Goal: Information Seeking & Learning: Learn about a topic

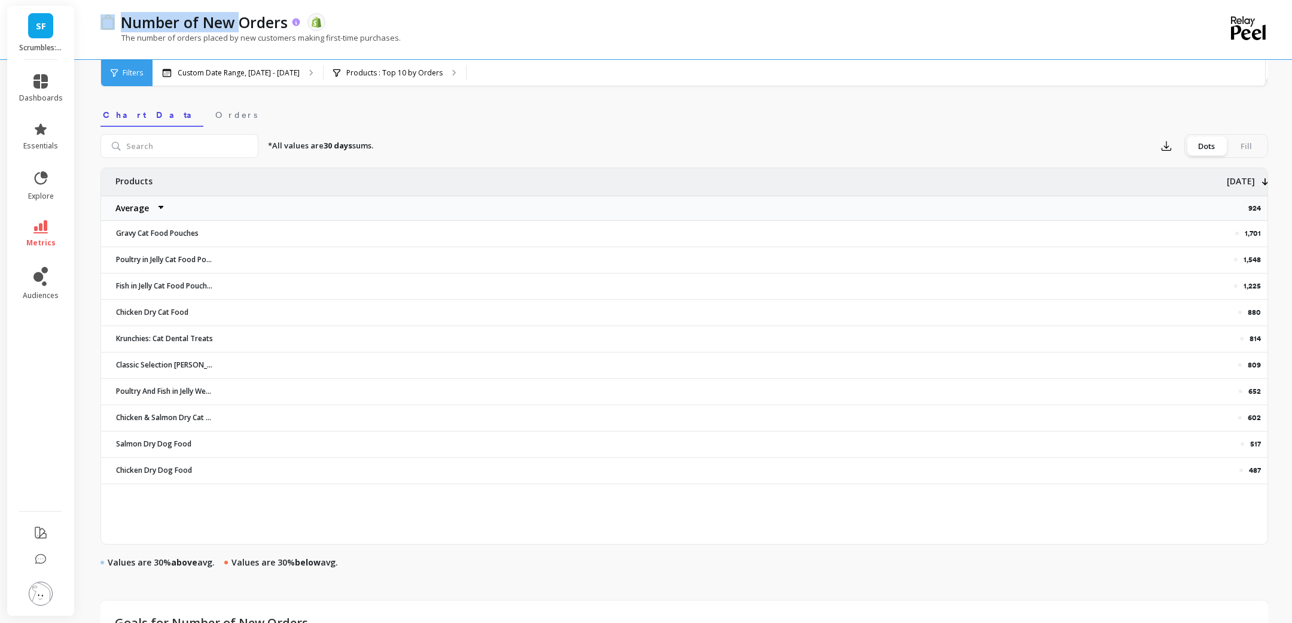
click at [240, 26] on div "SF Scrumbles: Natural Pet Food dashboards essentials explore metrics audiences …" at bounding box center [646, 301] width 1292 height 1339
drag, startPoint x: 14, startPoint y: 29, endPoint x: 60, endPoint y: 29, distance: 45.5
click at [62, 29] on div "SF Scrumbles: Natural Pet Food" at bounding box center [40, 33] width 67 height 54
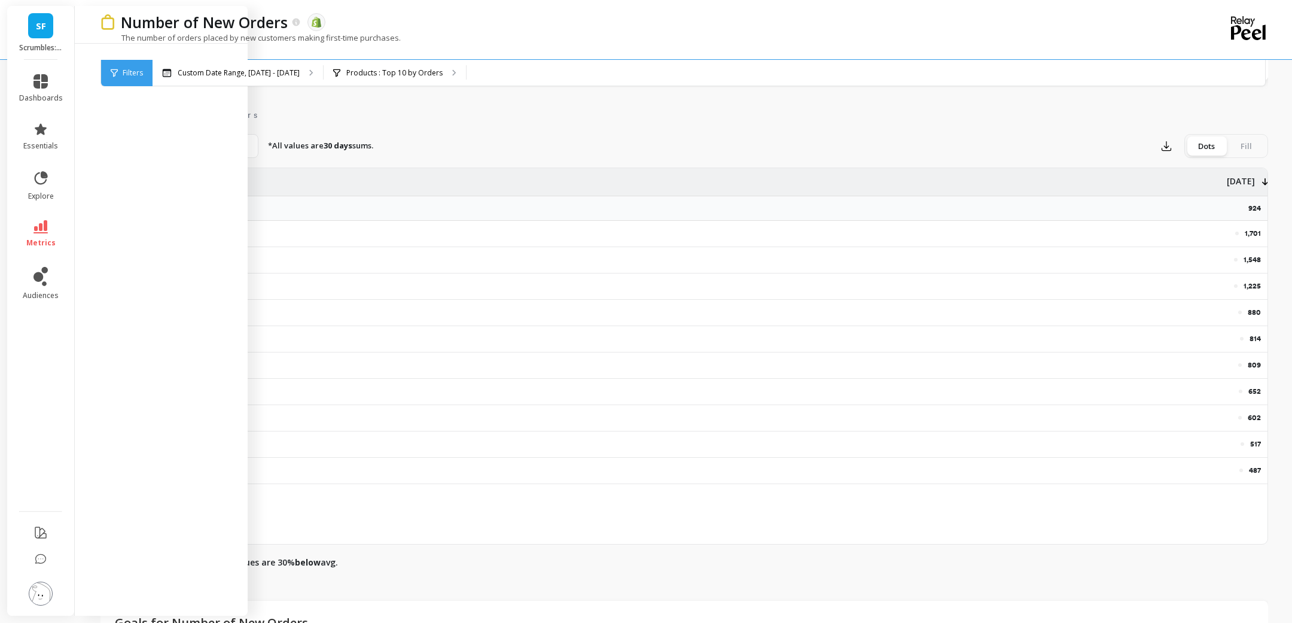
click at [315, 92] on div "option All, selected. All Line Extra Info Drill Down Add Goal Save Share Annota…" at bounding box center [684, 318] width 1168 height 1276
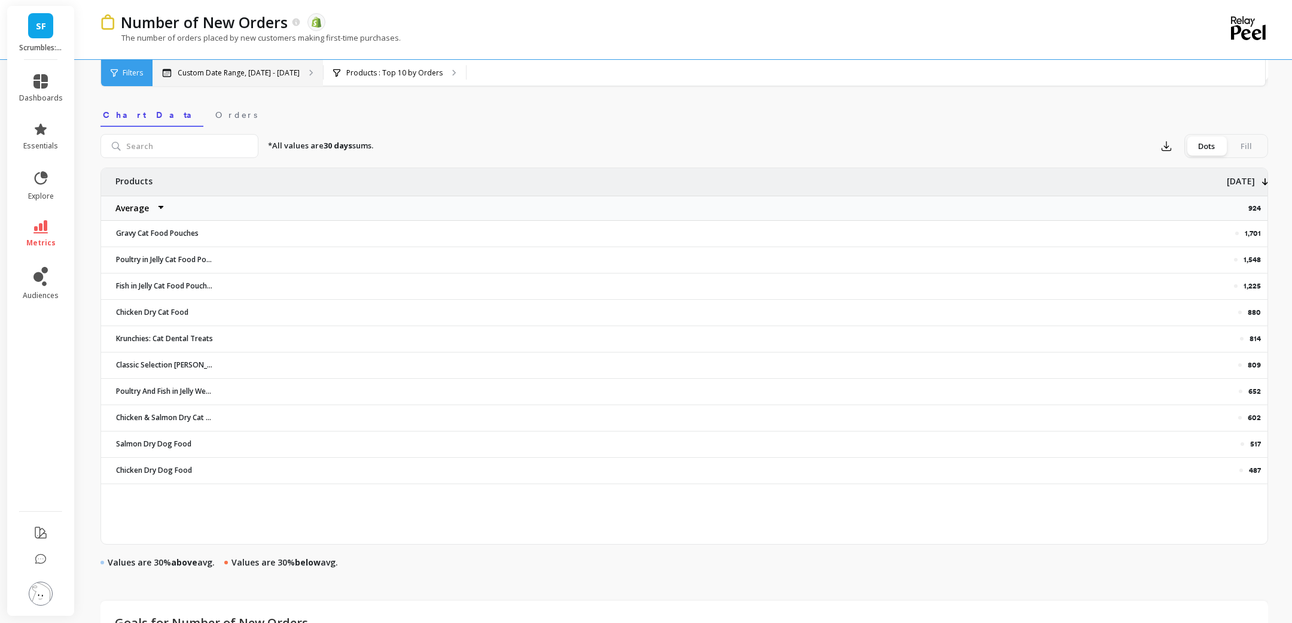
click at [266, 71] on p "Custom Date Range, [DATE] - [DATE]" at bounding box center [239, 73] width 122 height 10
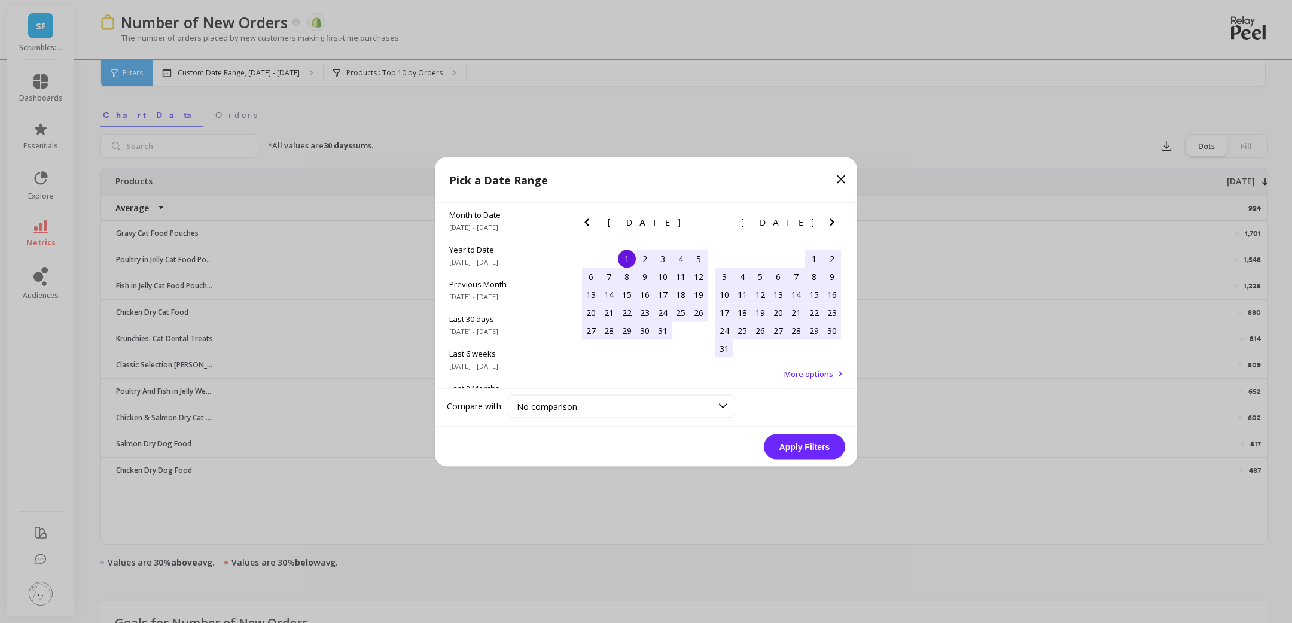
click at [628, 261] on div "1" at bounding box center [627, 258] width 18 height 18
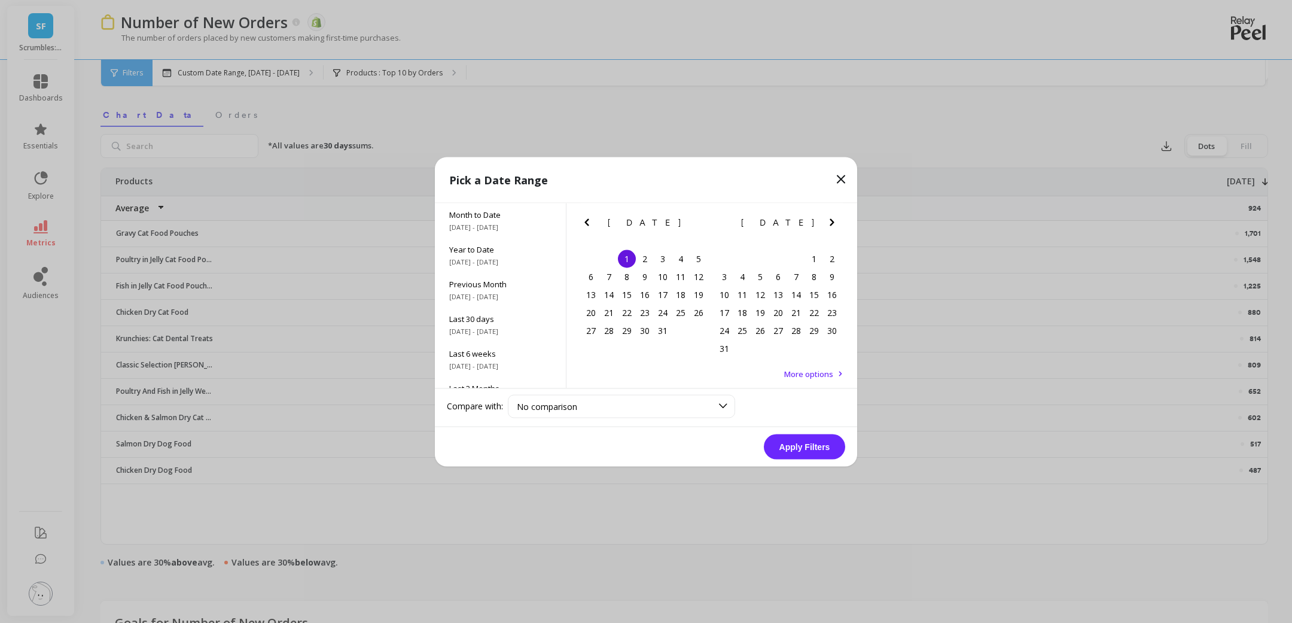
click at [830, 220] on icon "Next Month" at bounding box center [832, 221] width 4 height 7
click at [754, 333] on div "30" at bounding box center [760, 330] width 18 height 18
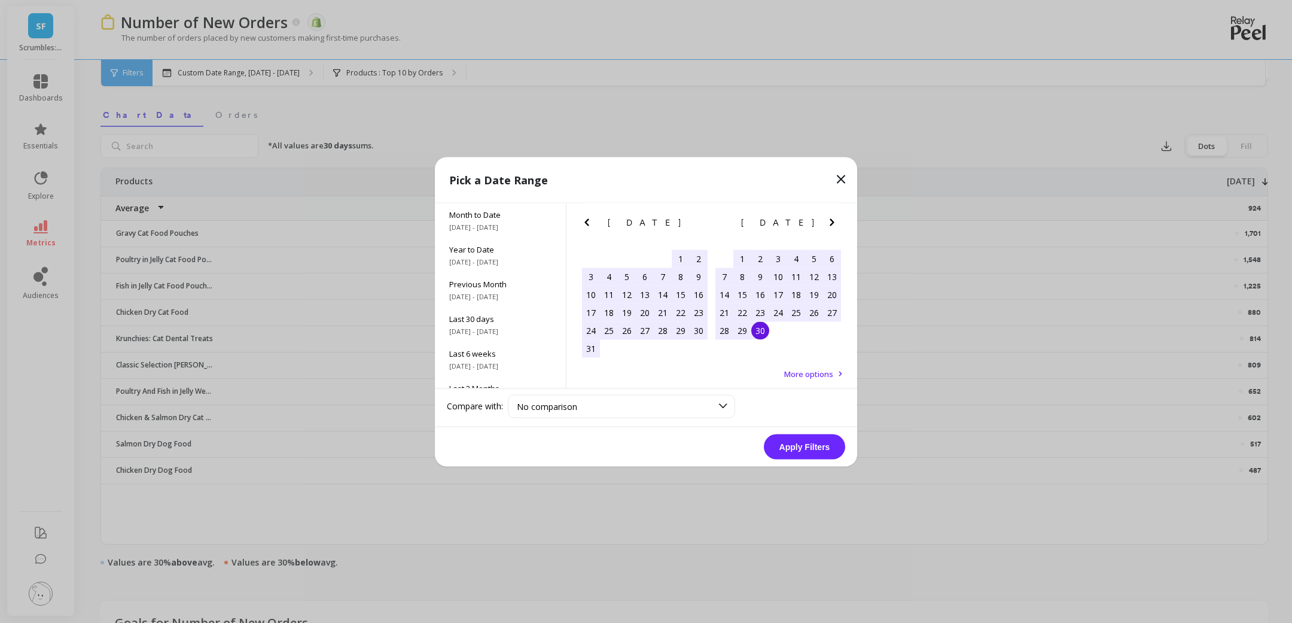
click at [825, 445] on button "Apply Filters" at bounding box center [804, 446] width 81 height 25
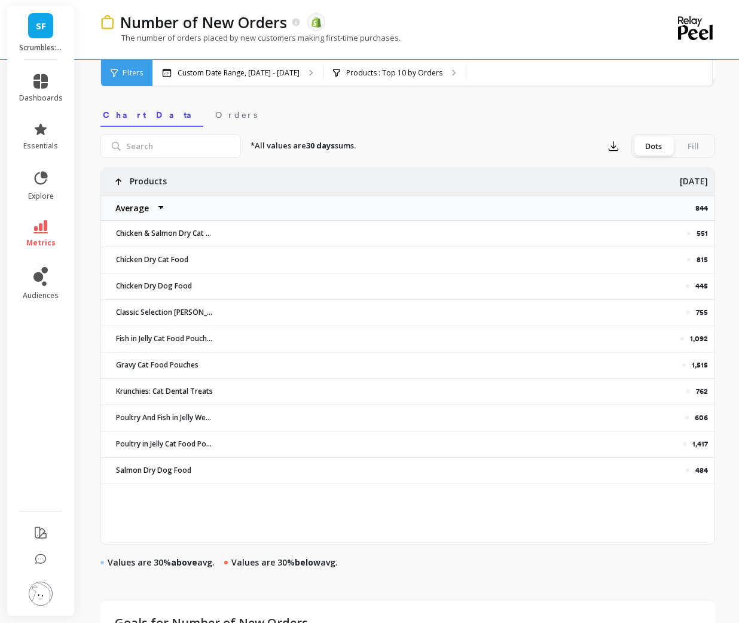
click at [699, 209] on p "844" at bounding box center [706, 208] width 20 height 10
click at [694, 185] on p "[DATE]" at bounding box center [694, 177] width 28 height 19
click at [693, 184] on p "[DATE]" at bounding box center [688, 177] width 28 height 19
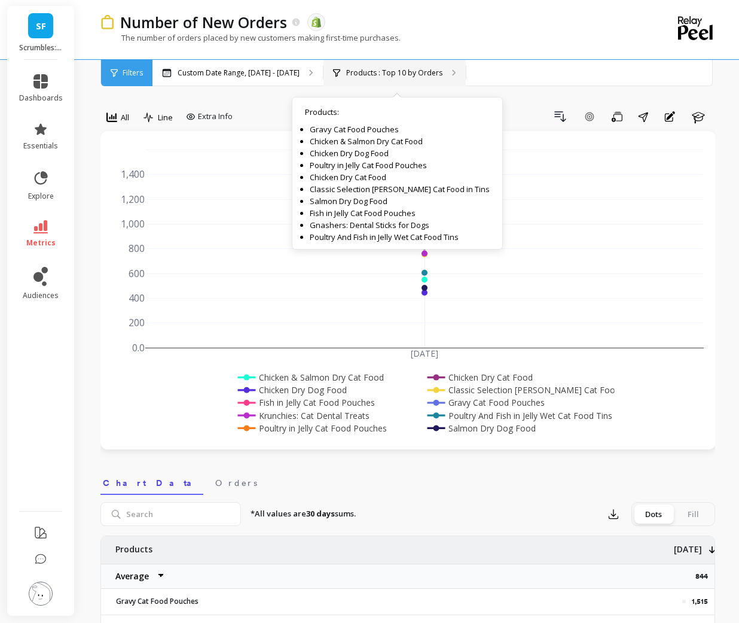
click at [427, 77] on p "Products : Top 10 by Orders" at bounding box center [394, 73] width 96 height 10
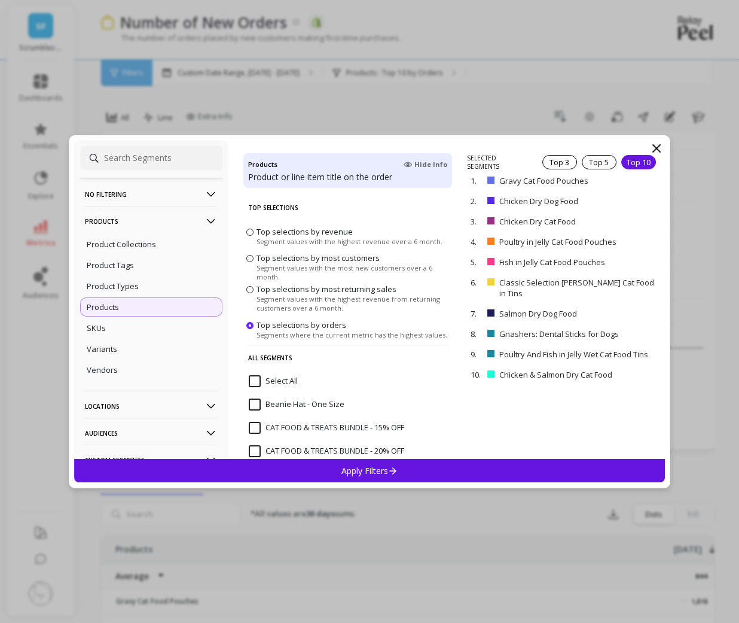
click at [160, 188] on p "No filtering" at bounding box center [151, 194] width 133 height 31
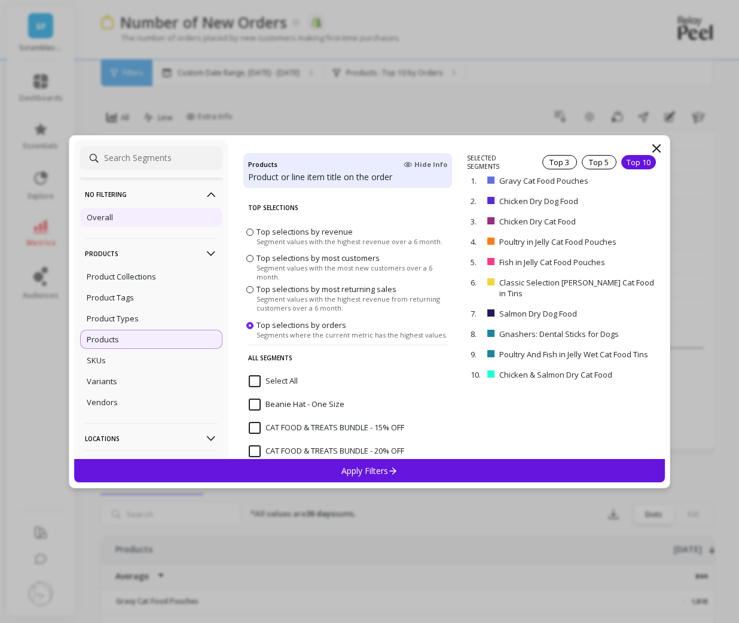
click at [126, 221] on div "Overall" at bounding box center [151, 217] width 142 height 19
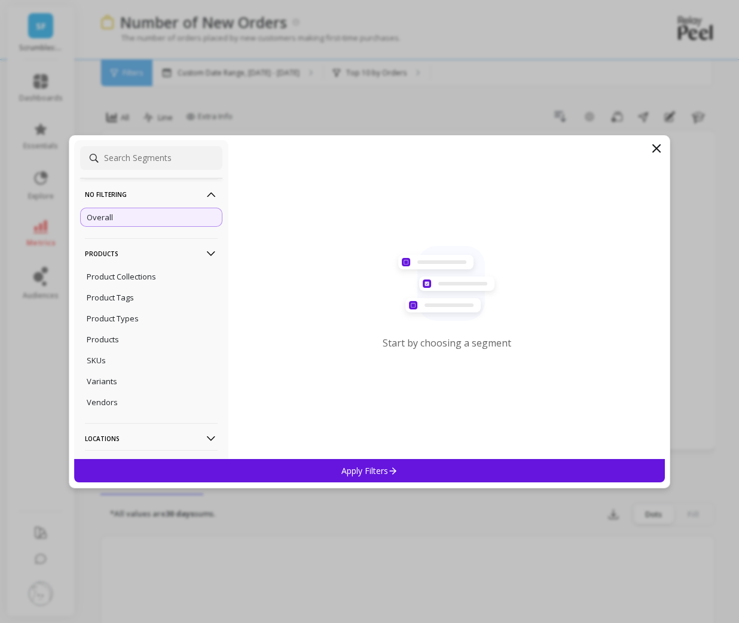
click at [277, 477] on div "Apply Filters" at bounding box center [369, 470] width 591 height 23
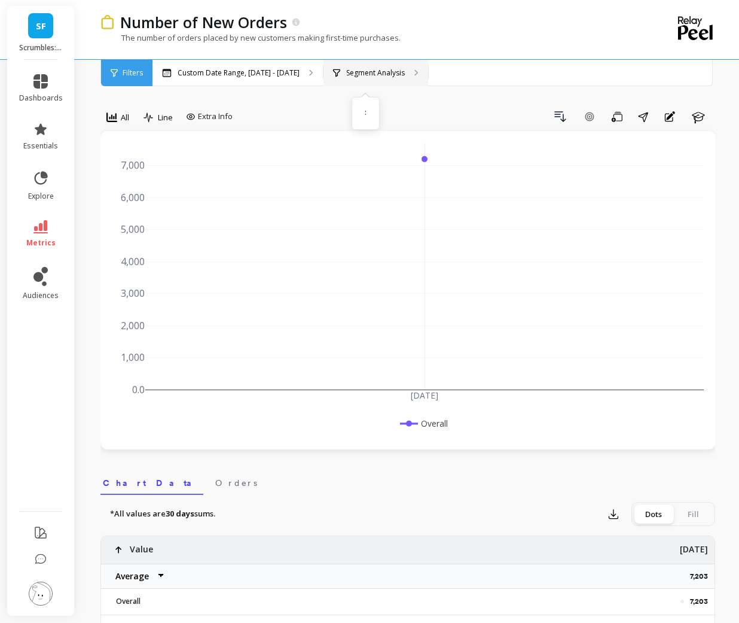
click at [371, 80] on div "Segment Analysis :" at bounding box center [376, 73] width 105 height 26
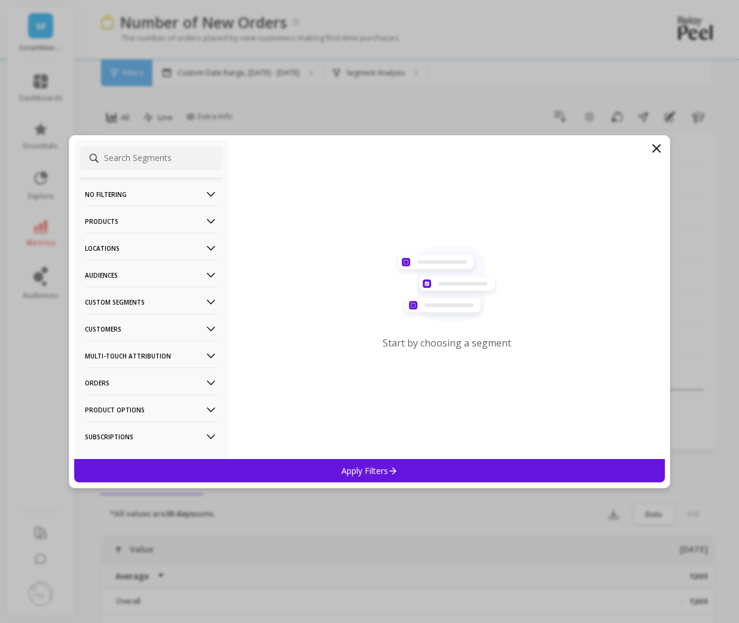
click at [141, 404] on p "Product Options" at bounding box center [151, 409] width 133 height 31
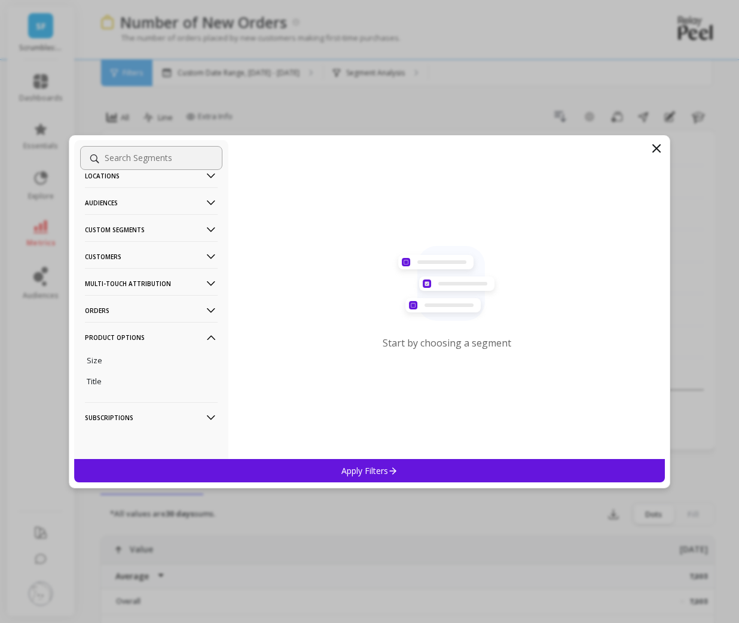
scroll to position [72, 0]
click at [135, 339] on p "Product Options" at bounding box center [151, 337] width 133 height 31
click at [136, 389] on p "Product Options" at bounding box center [151, 391] width 133 height 31
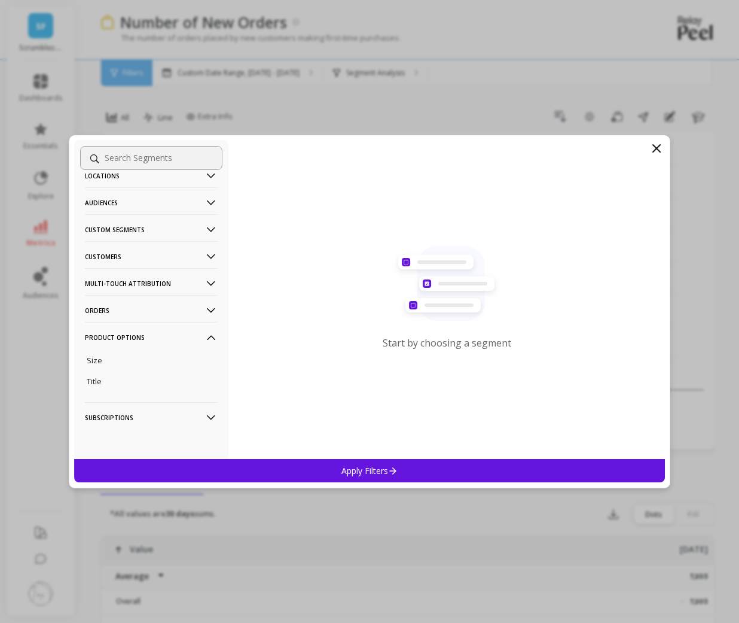
click at [132, 340] on p "Product Options" at bounding box center [151, 337] width 133 height 31
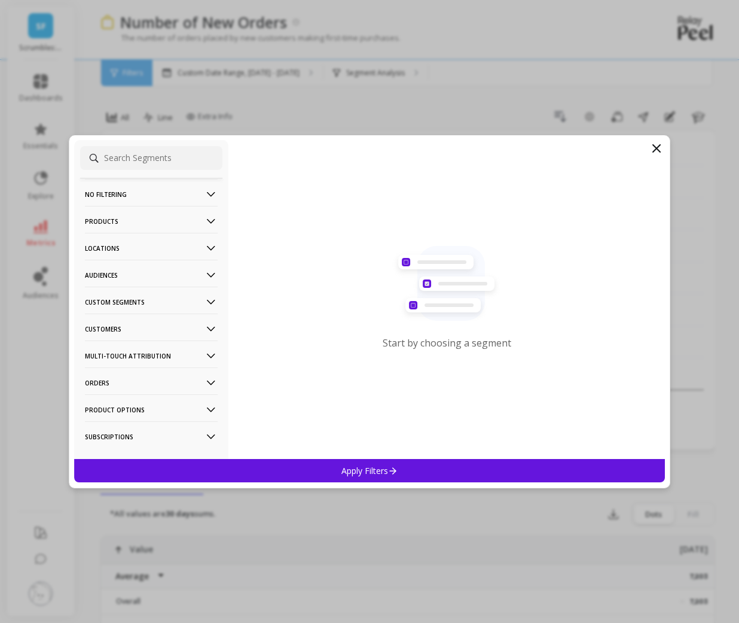
click at [141, 223] on p "Products" at bounding box center [151, 221] width 133 height 31
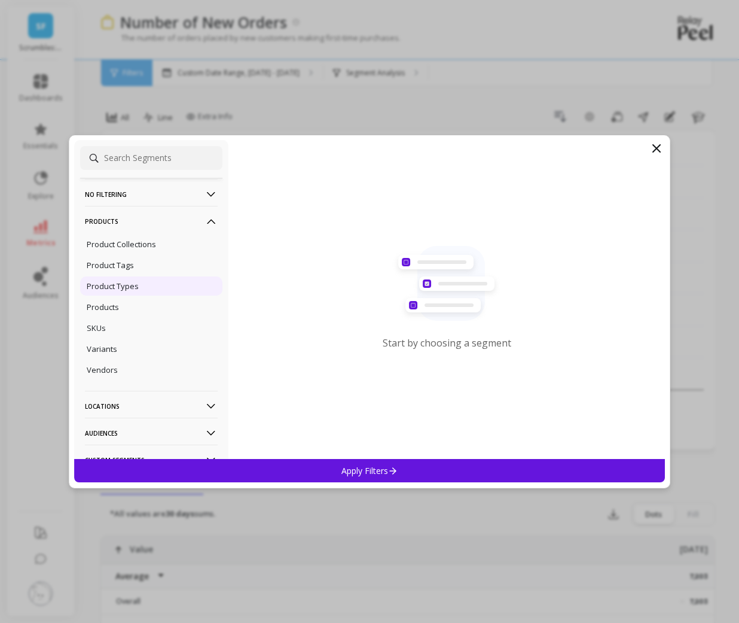
click at [144, 288] on div "Product Types" at bounding box center [151, 285] width 142 height 19
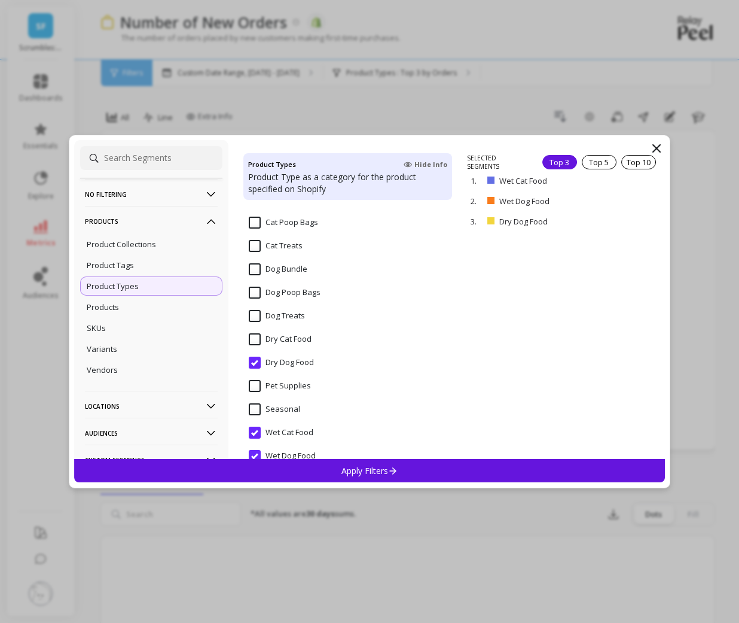
scroll to position [239, 0]
click at [255, 434] on Food "Wet Dog Food" at bounding box center [282, 434] width 67 height 12
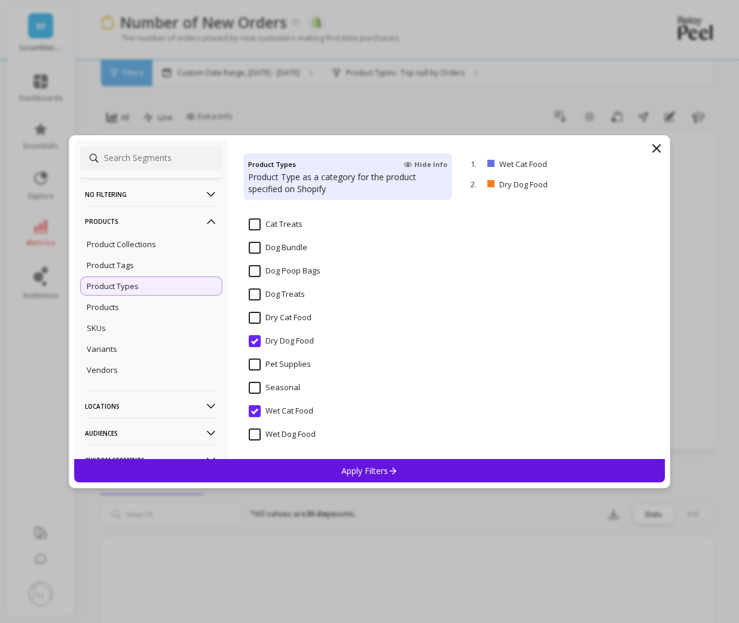
click at [255, 410] on Food "Wet Cat Food" at bounding box center [281, 411] width 65 height 12
click at [255, 343] on Food "Dry Dog Food" at bounding box center [281, 341] width 65 height 12
click at [199, 267] on div "Product Tags" at bounding box center [151, 264] width 142 height 19
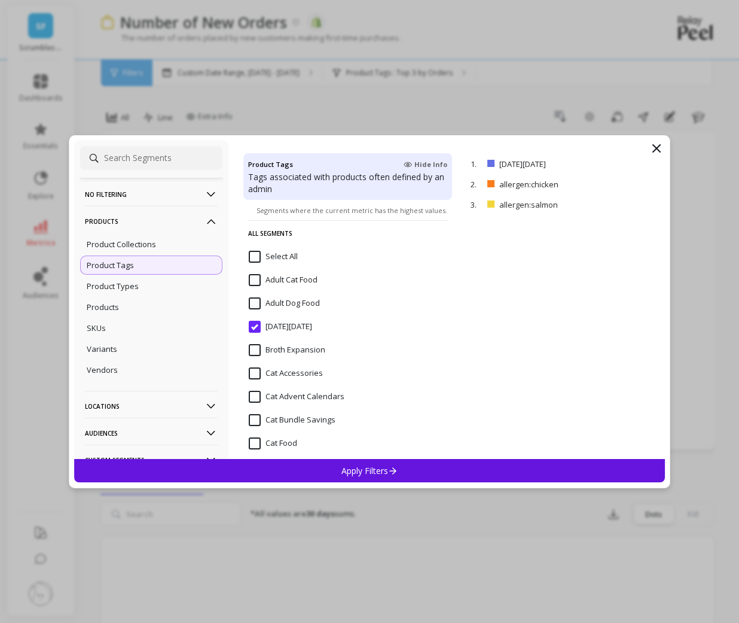
scroll to position [150, 0]
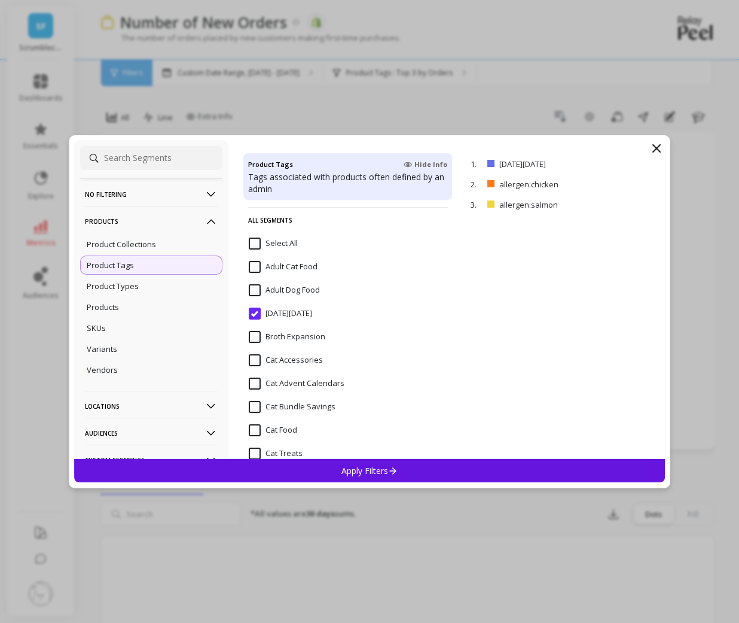
click at [255, 313] on Friday "[DATE][DATE]" at bounding box center [280, 313] width 63 height 12
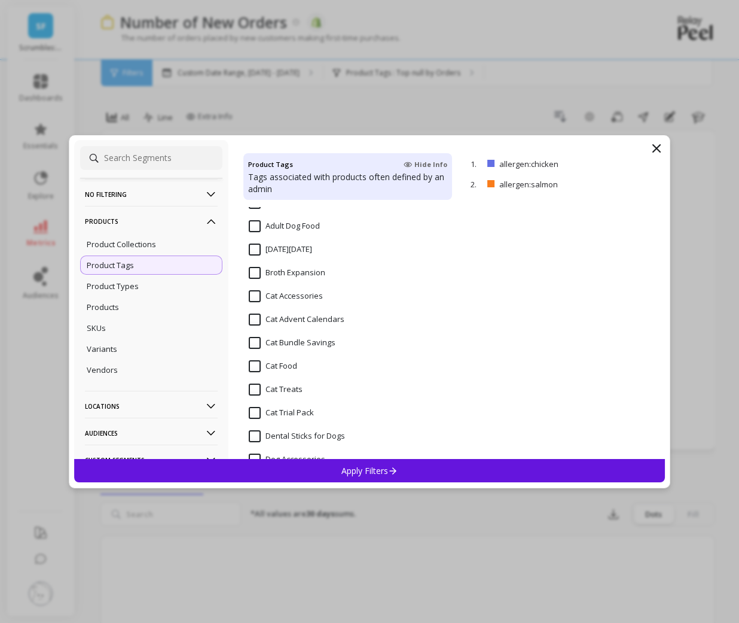
scroll to position [244, 0]
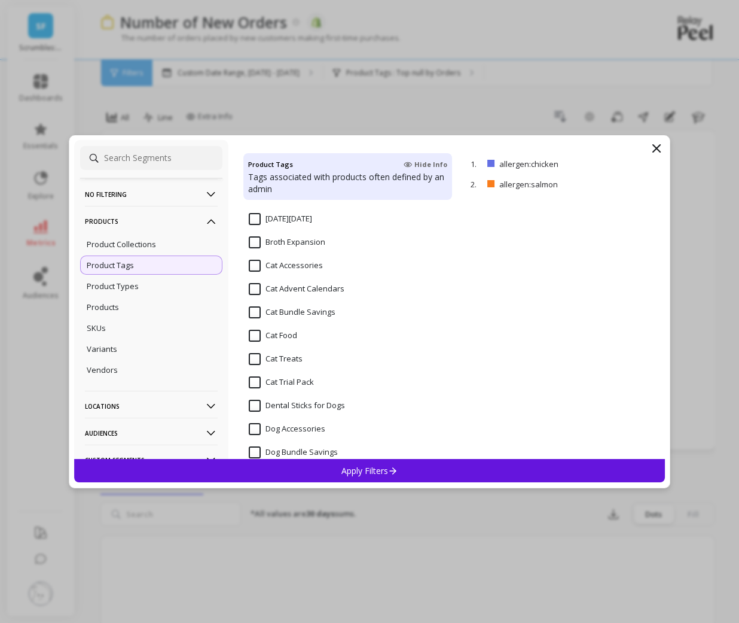
click at [255, 333] on Food "Cat Food" at bounding box center [273, 336] width 48 height 12
click at [626, 184] on p "remove" at bounding box center [630, 183] width 31 height 9
click at [626, 166] on p "remove" at bounding box center [630, 163] width 31 height 9
click at [378, 462] on div "Apply Filters" at bounding box center [369, 470] width 591 height 23
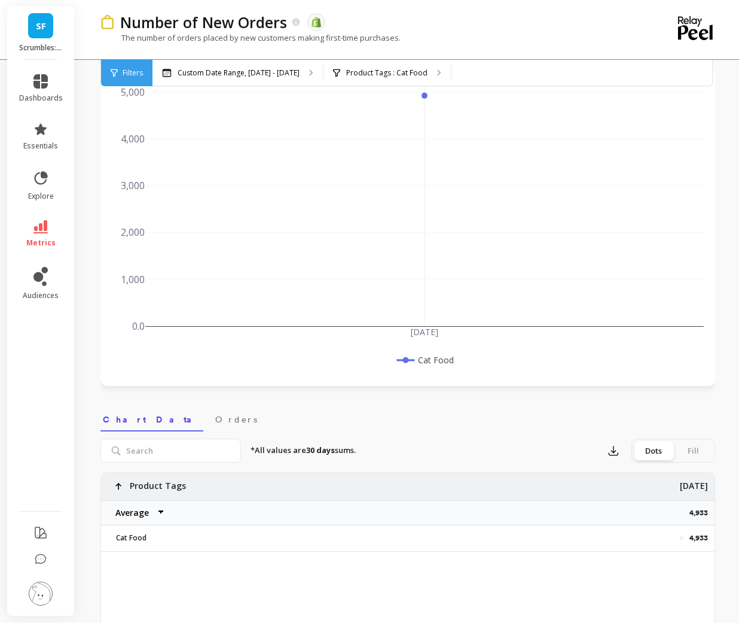
scroll to position [89, 0]
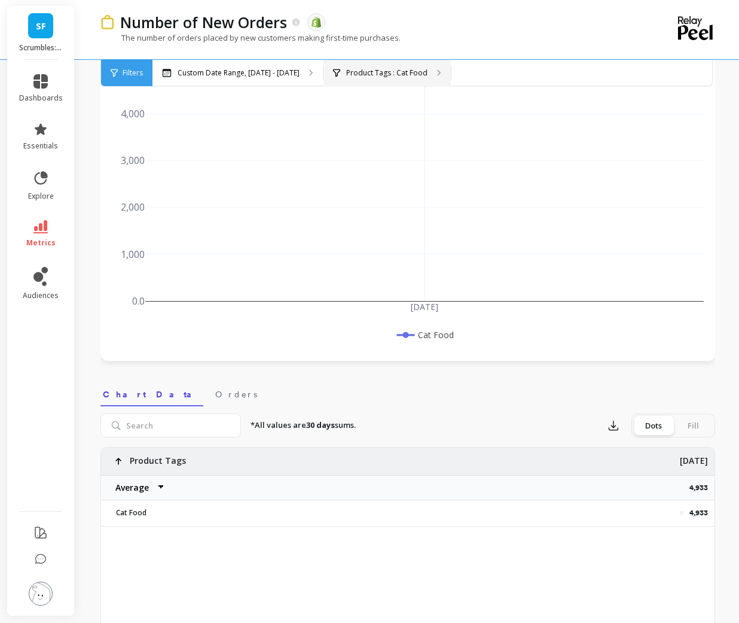
click at [374, 75] on p "Product Tags : Cat Food" at bounding box center [386, 73] width 81 height 10
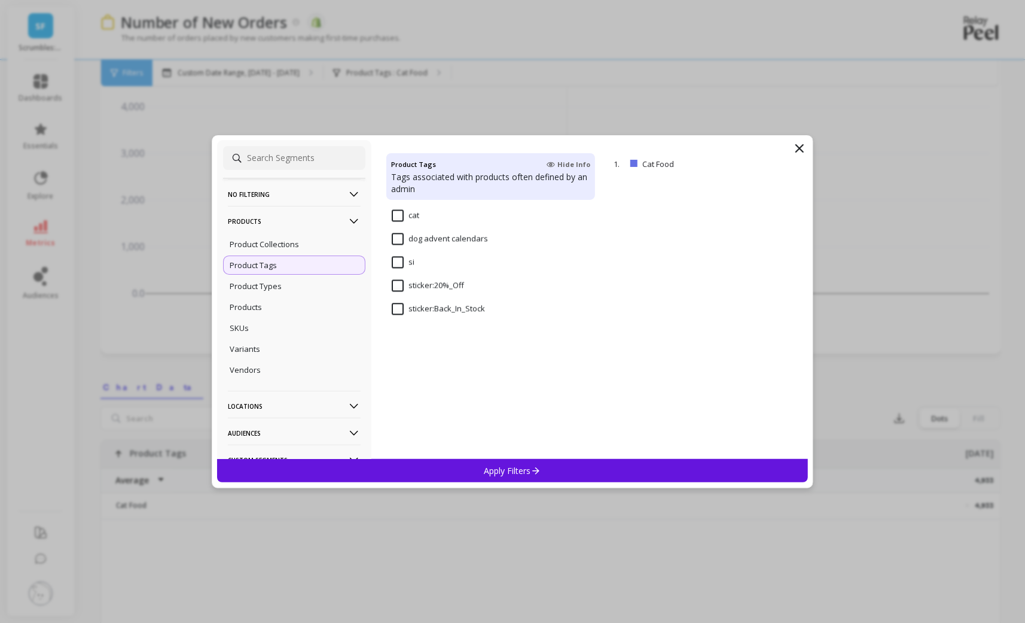
scroll to position [1405, 0]
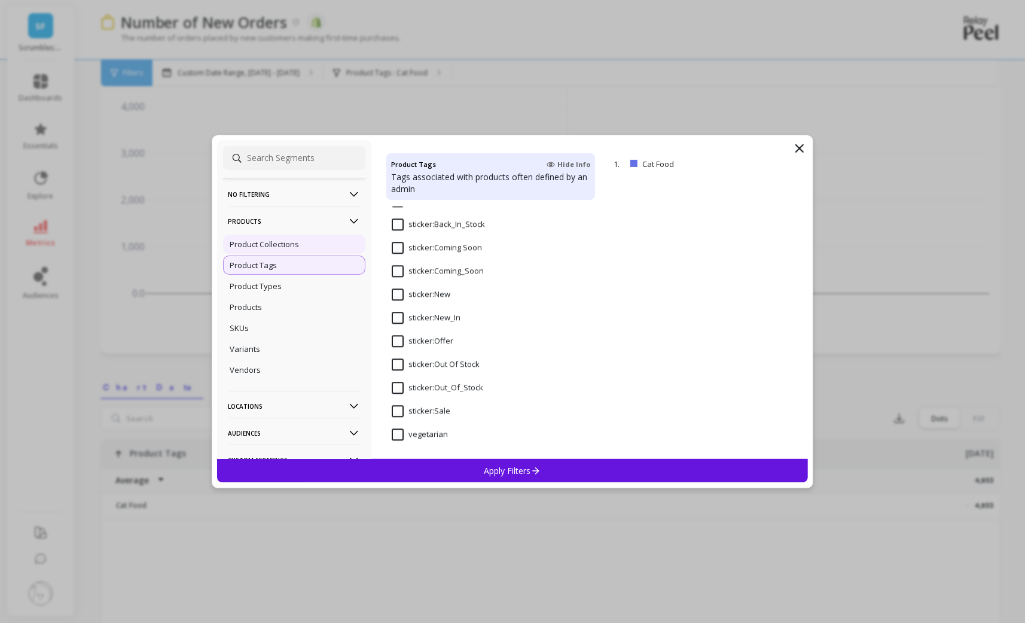
click at [288, 243] on p "Product Collections" at bounding box center [264, 244] width 69 height 11
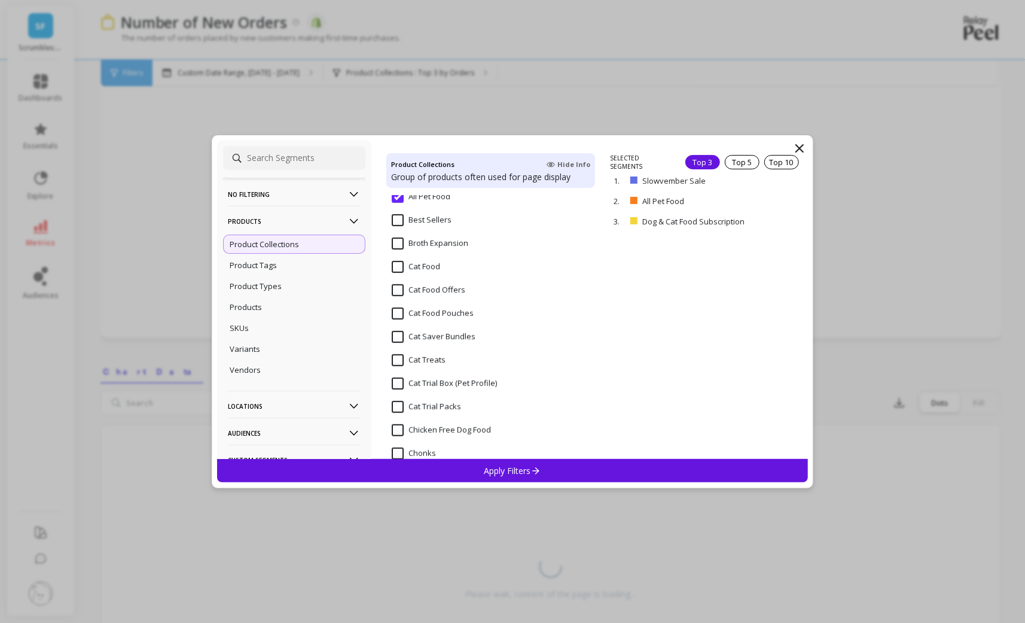
scroll to position [300, 0]
click at [399, 315] on Pouches "Cat Food Pouches" at bounding box center [433, 315] width 82 height 12
click at [401, 267] on Food "Cat Food" at bounding box center [416, 268] width 48 height 12
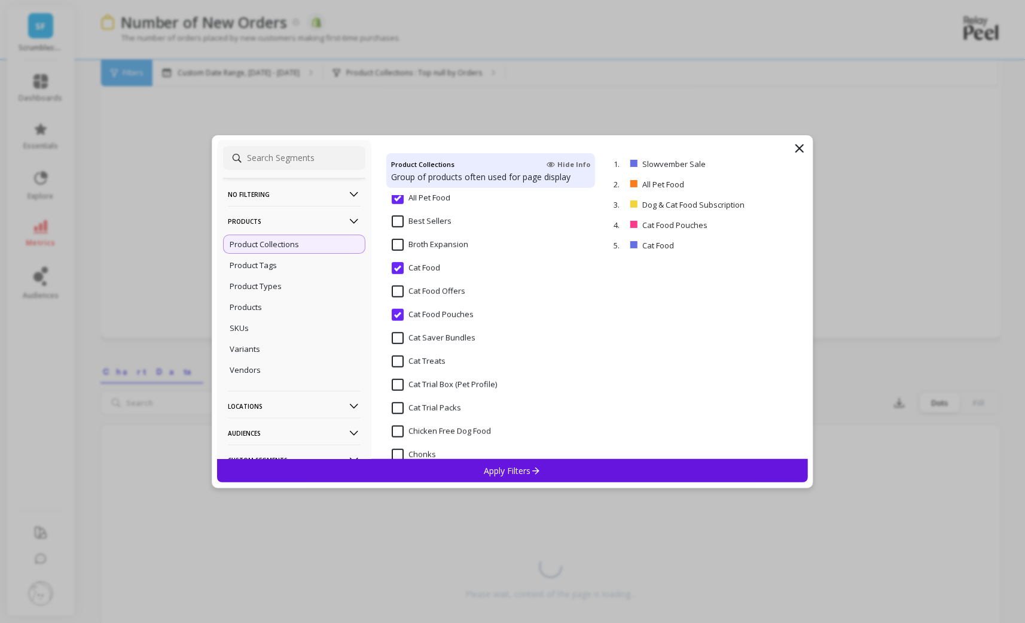
click at [566, 468] on div "Apply Filters" at bounding box center [512, 470] width 591 height 23
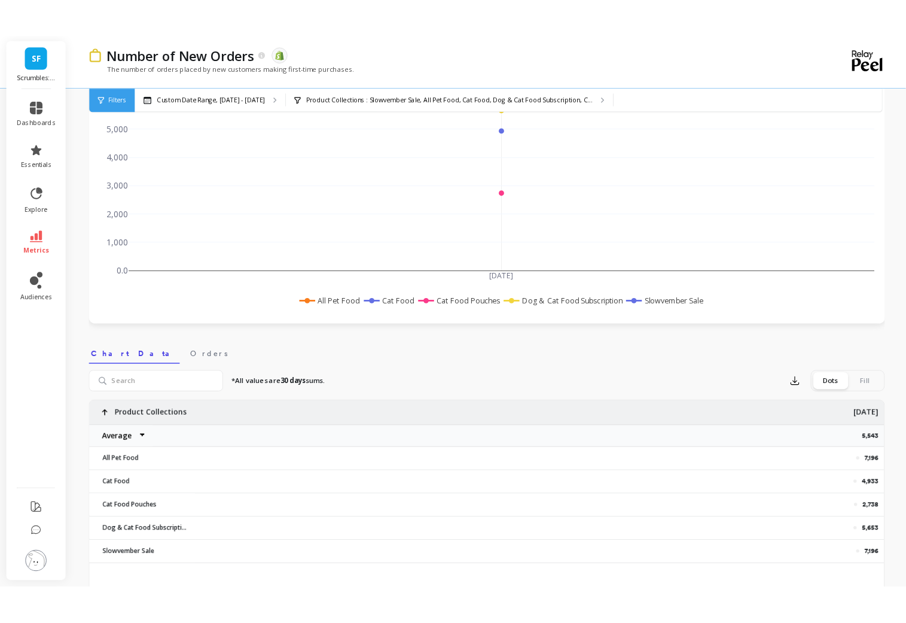
scroll to position [122, 0]
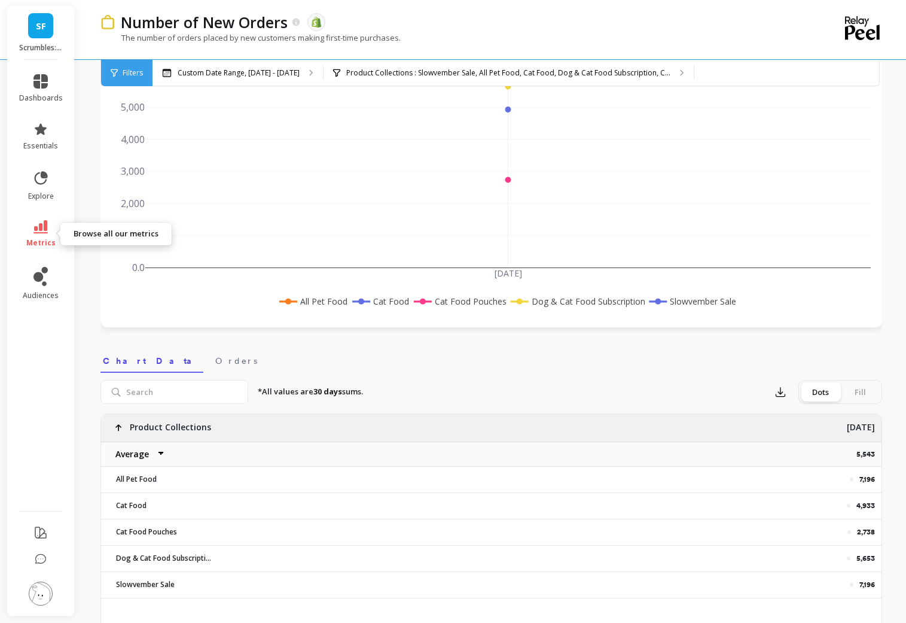
click at [37, 238] on span "metrics" at bounding box center [40, 243] width 29 height 10
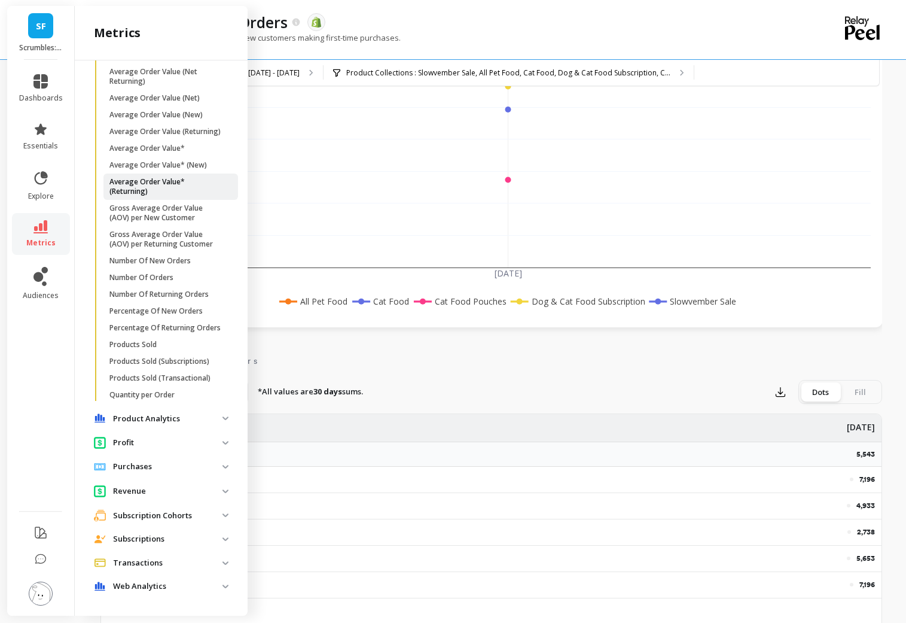
scroll to position [0, 0]
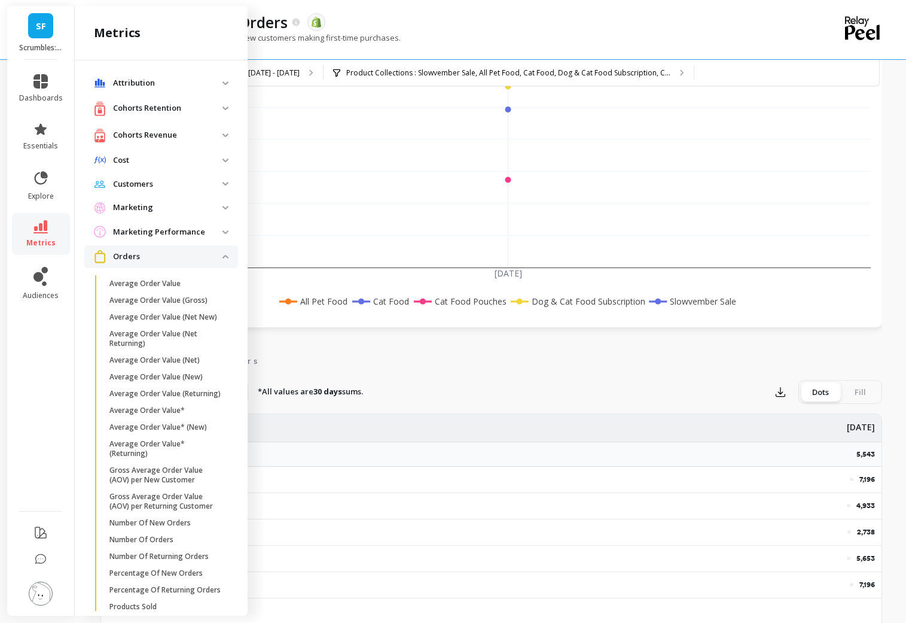
click at [195, 248] on span "Orders" at bounding box center [161, 256] width 154 height 22
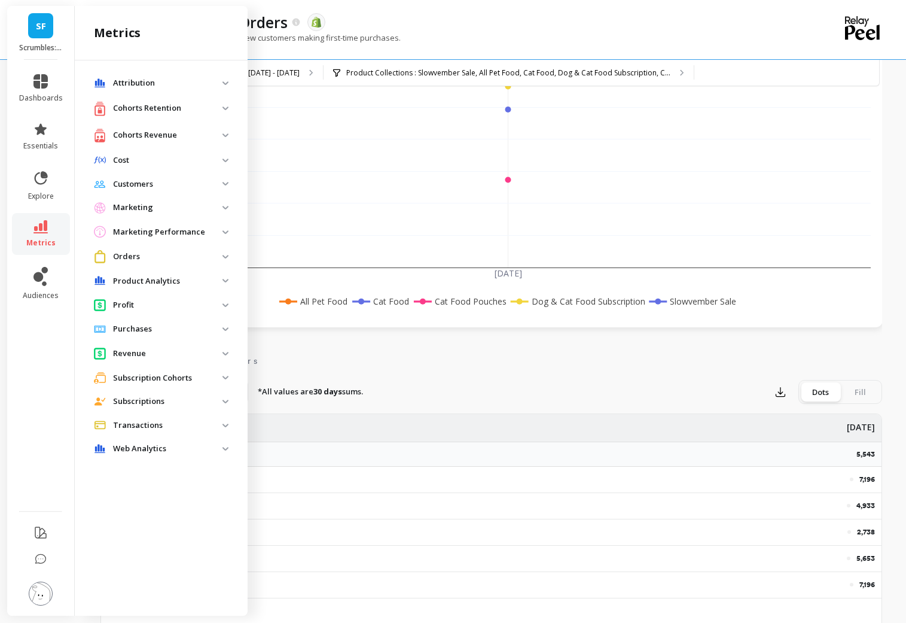
click at [185, 106] on p "Cohorts Retention" at bounding box center [167, 108] width 109 height 12
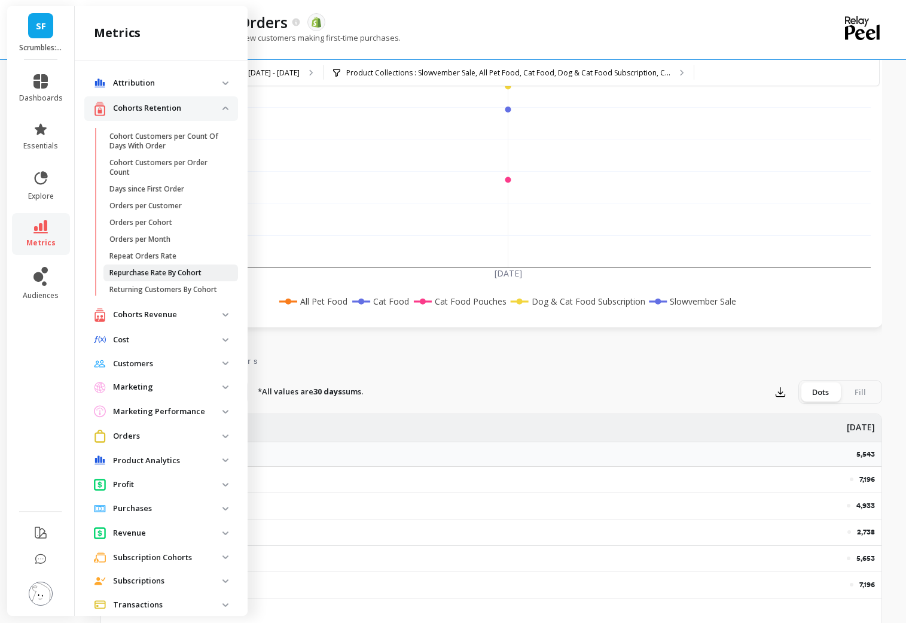
click at [185, 269] on p "Repurchase Rate By Cohort" at bounding box center [155, 273] width 92 height 10
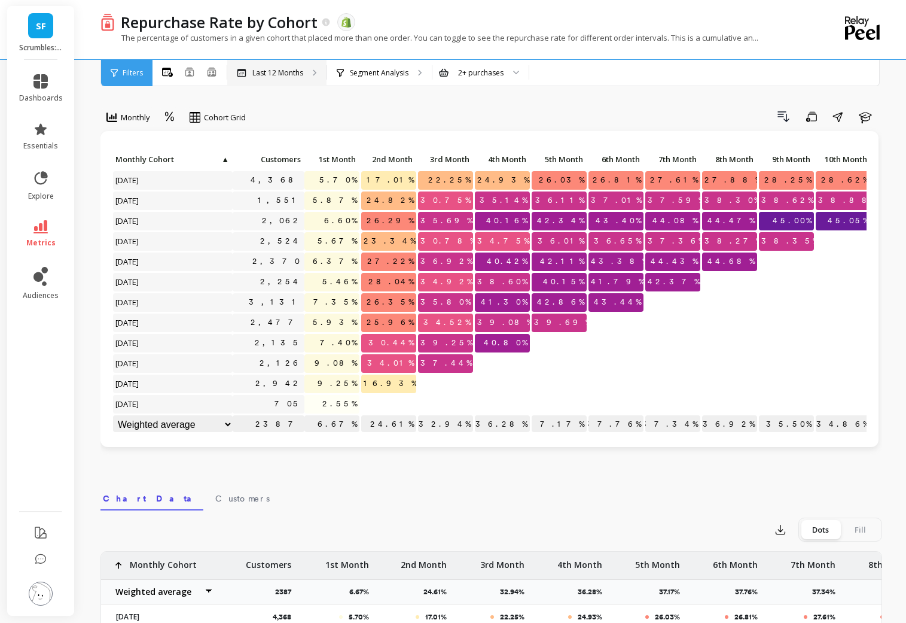
click at [317, 71] on div "Last 12 Months" at bounding box center [276, 73] width 99 height 26
click at [391, 70] on p "Segment Analysis" at bounding box center [379, 73] width 59 height 10
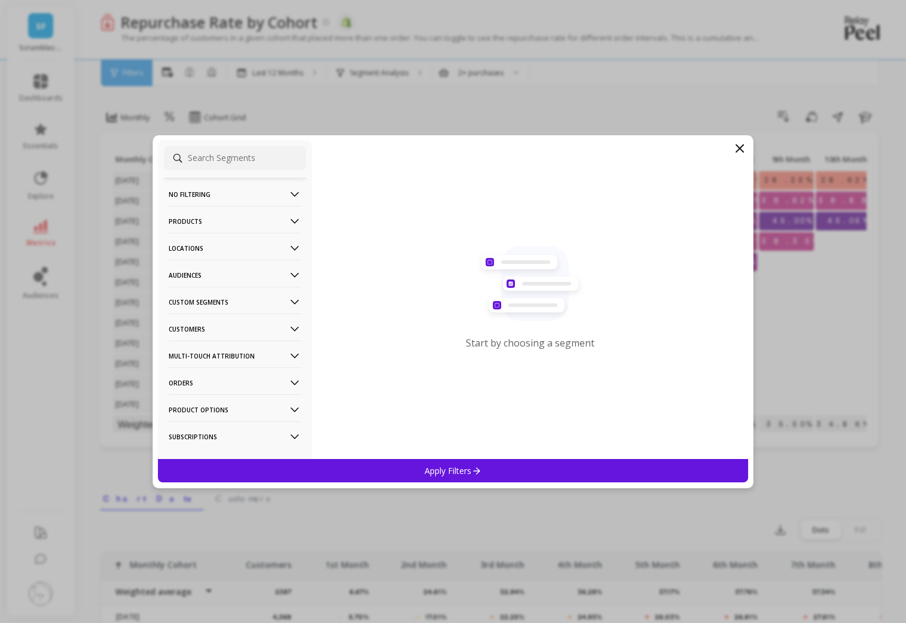
click at [228, 221] on p "Products" at bounding box center [235, 221] width 133 height 31
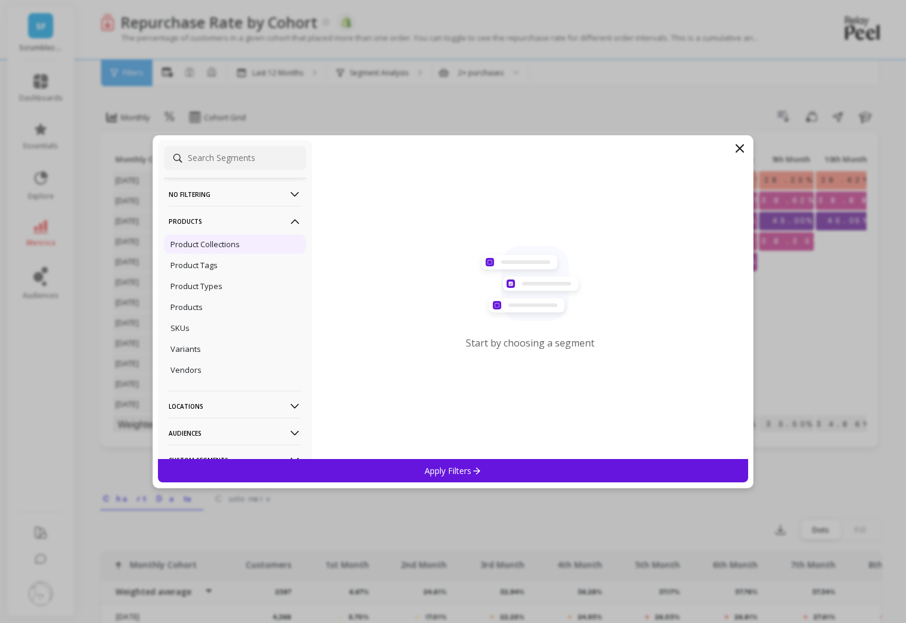
click at [213, 245] on p "Product Collections" at bounding box center [204, 244] width 69 height 11
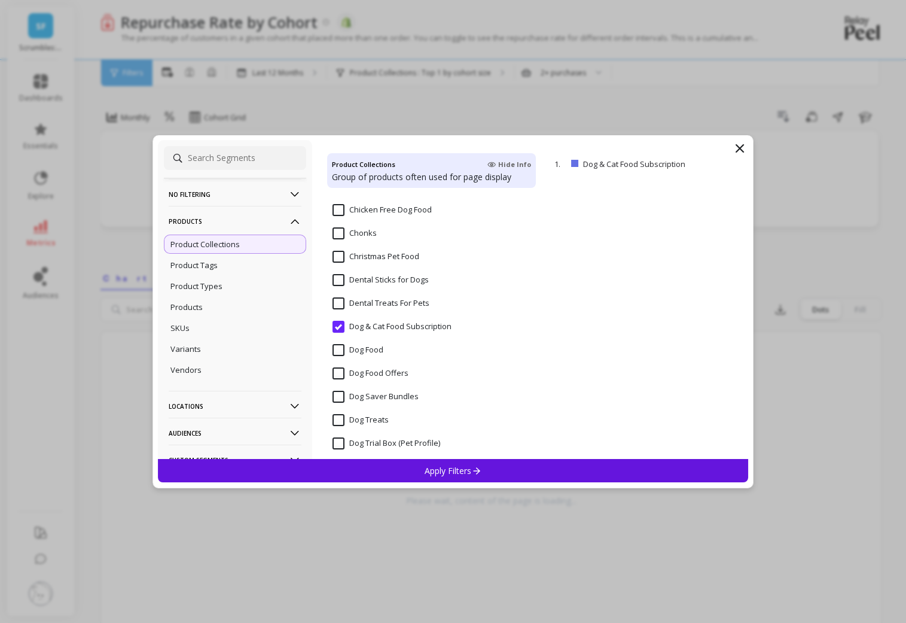
click at [339, 323] on Subscription "Dog & Cat Food Subscription" at bounding box center [392, 327] width 119 height 12
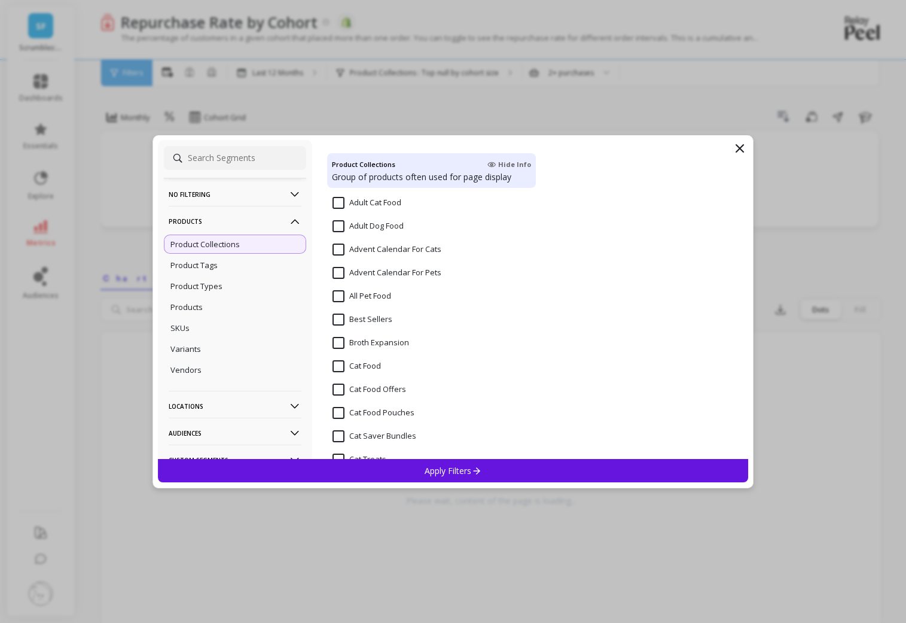
scroll to position [84, 0]
click at [339, 416] on Pouches "Cat Food Pouches" at bounding box center [374, 413] width 82 height 12
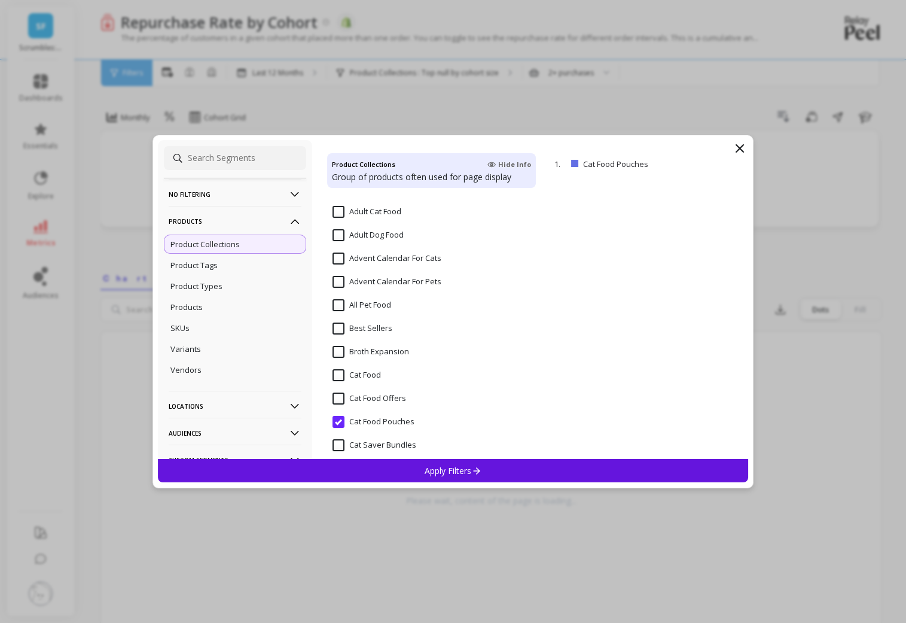
scroll to position [0, 0]
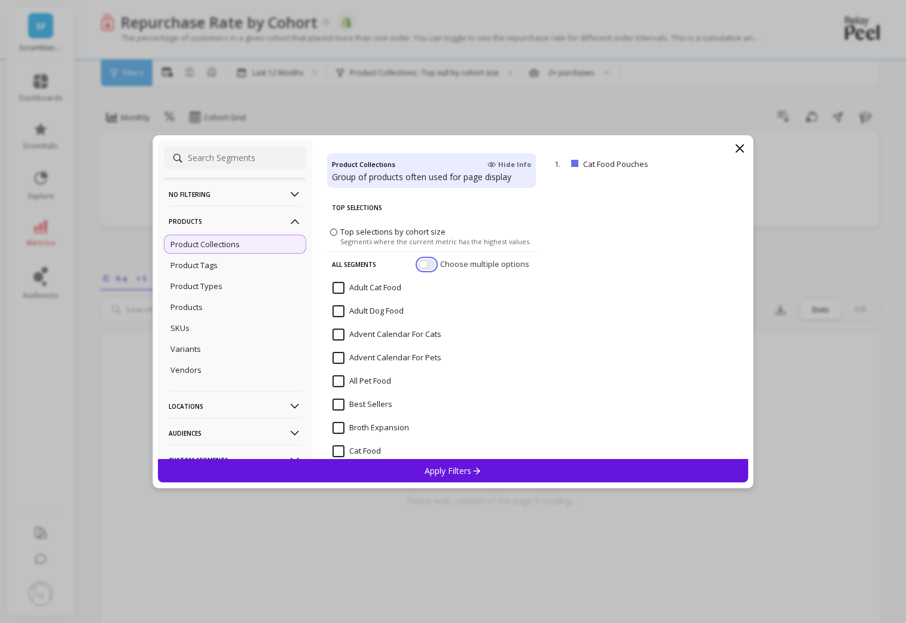
click at [428, 263] on button "button" at bounding box center [426, 263] width 17 height 11
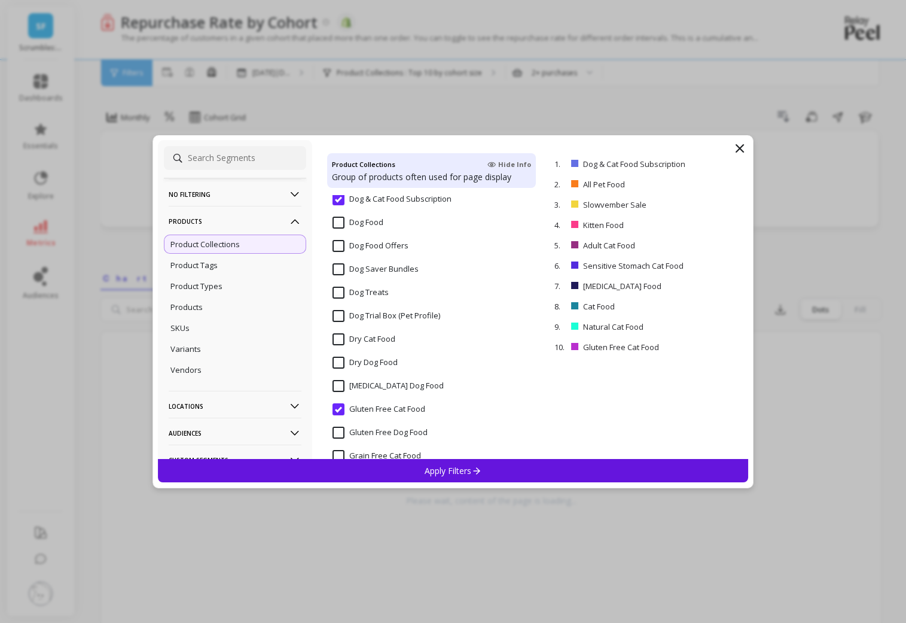
scroll to position [501, 0]
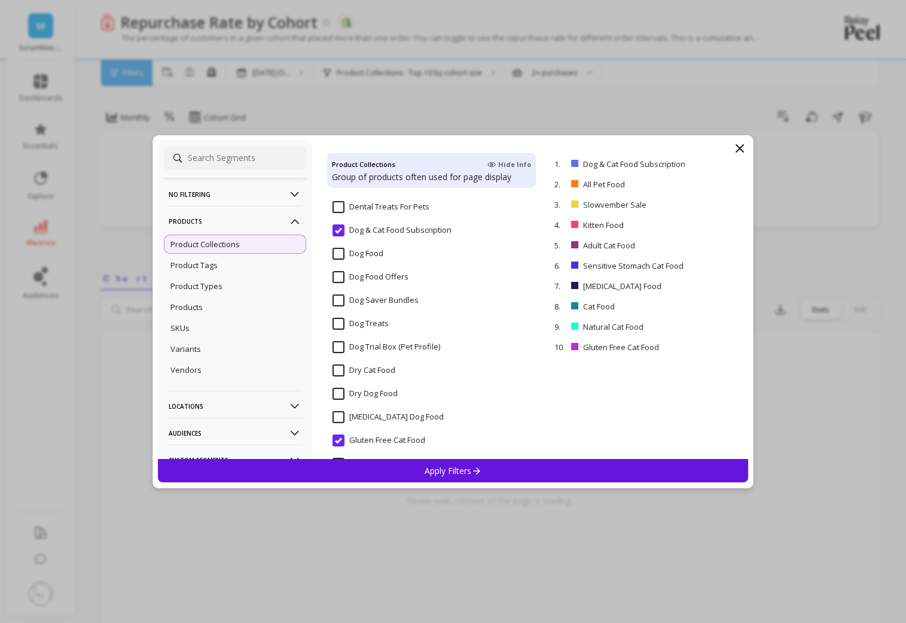
click at [334, 442] on Food "Gluten Free Cat Food" at bounding box center [379, 440] width 93 height 12
click at [341, 227] on Subscription "Dog & Cat Food Subscription" at bounding box center [392, 230] width 119 height 12
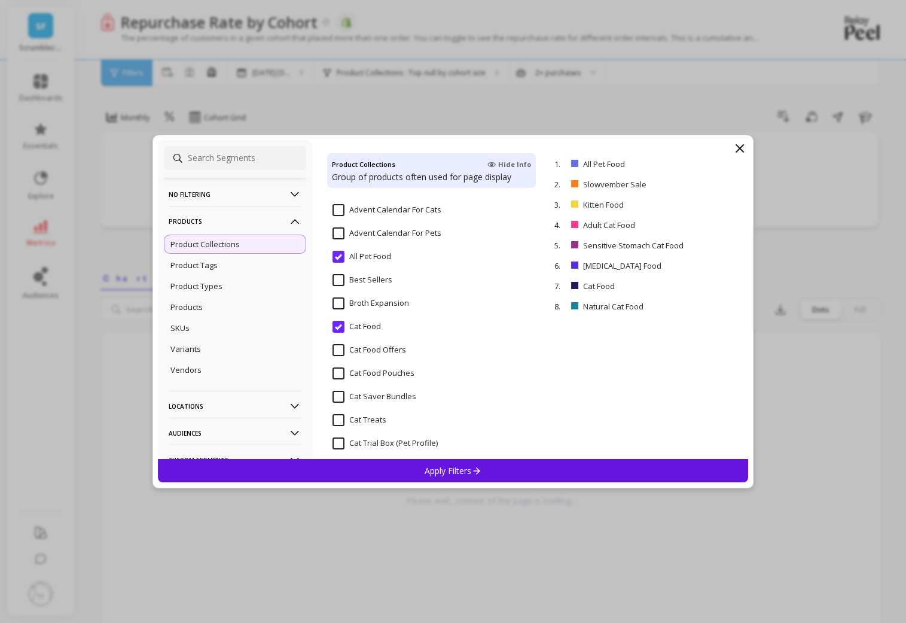
scroll to position [117, 0]
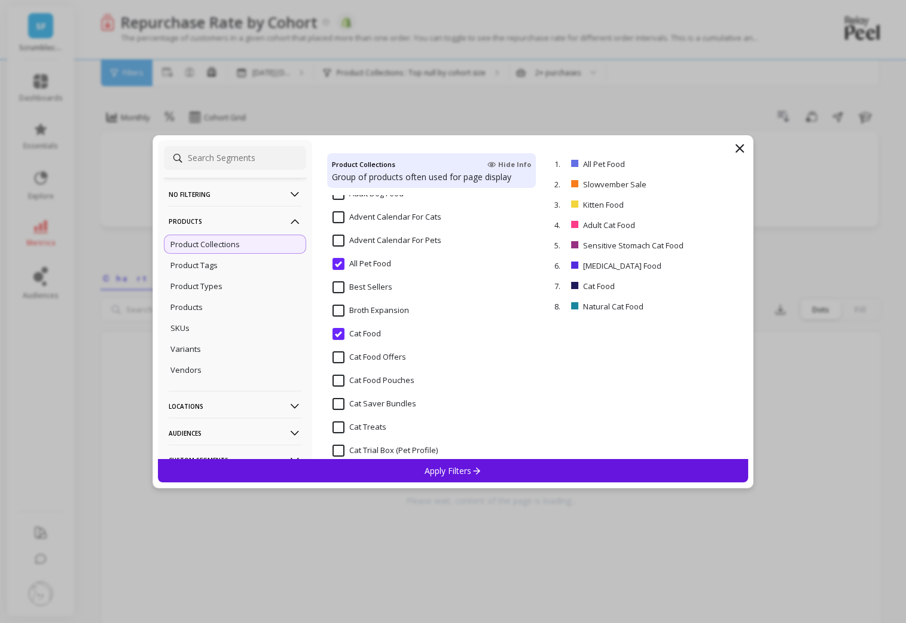
click at [337, 263] on Food "All Pet Food" at bounding box center [362, 264] width 59 height 12
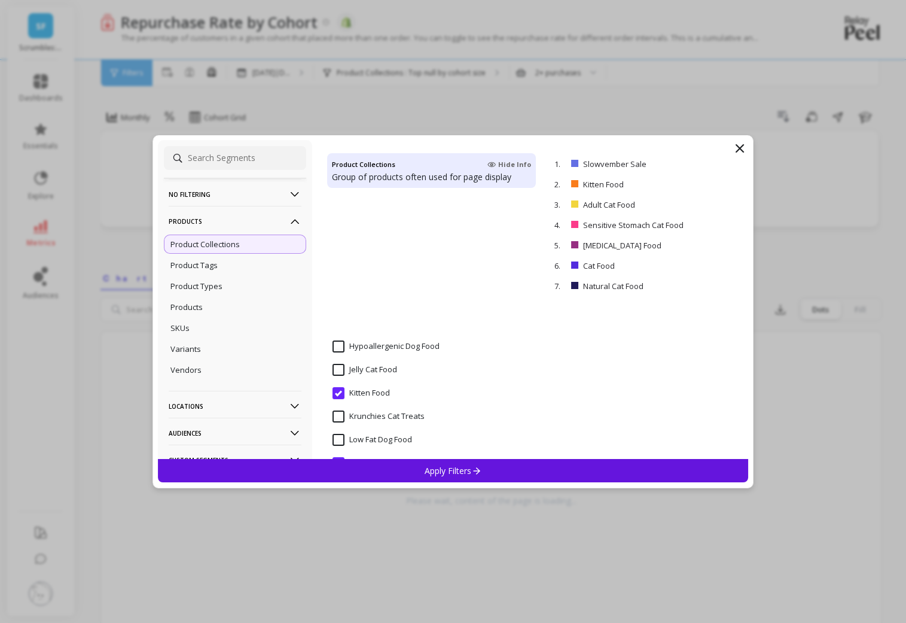
scroll to position [1416, 0]
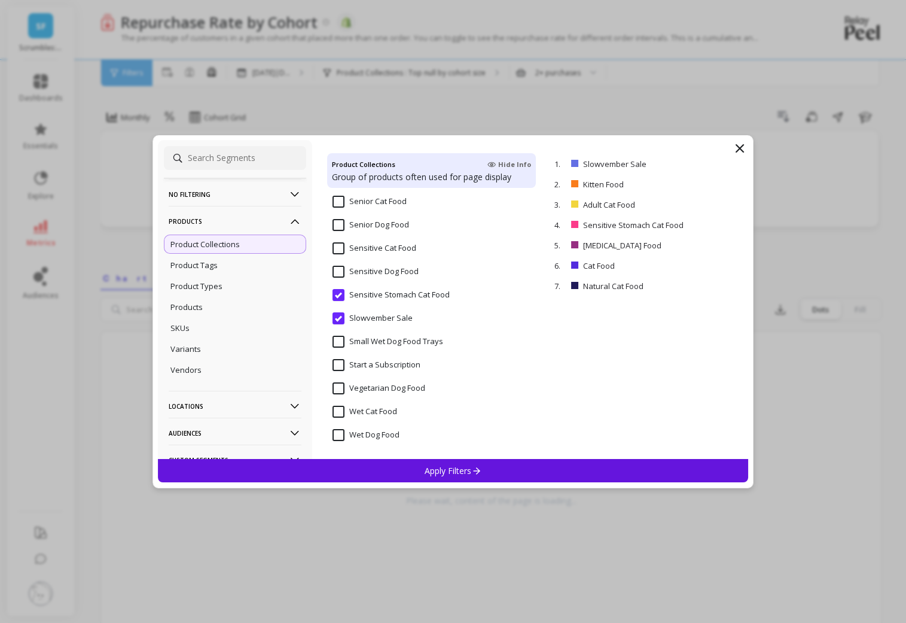
click at [339, 315] on Sale "Slowvember Sale" at bounding box center [373, 318] width 80 height 12
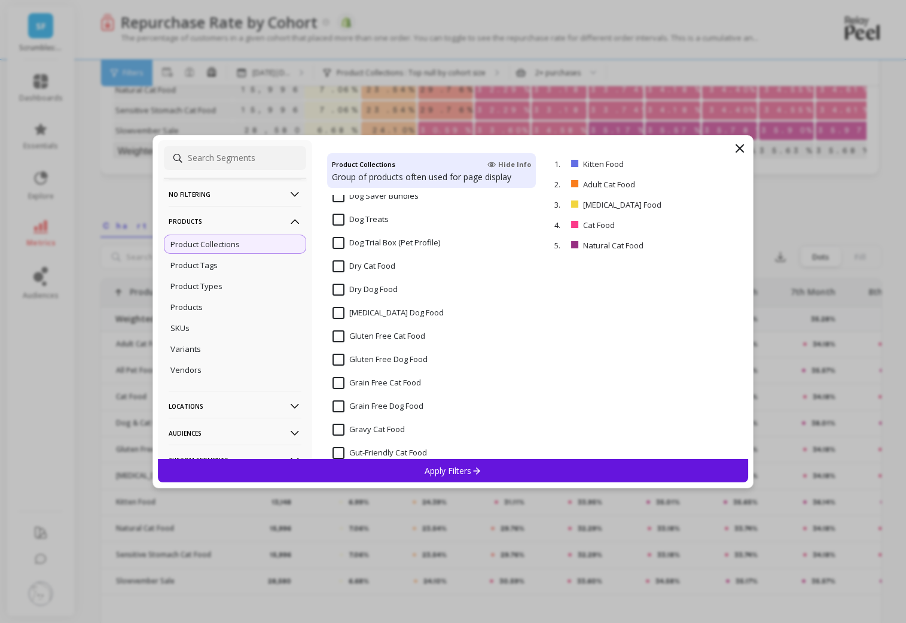
scroll to position [750, 0]
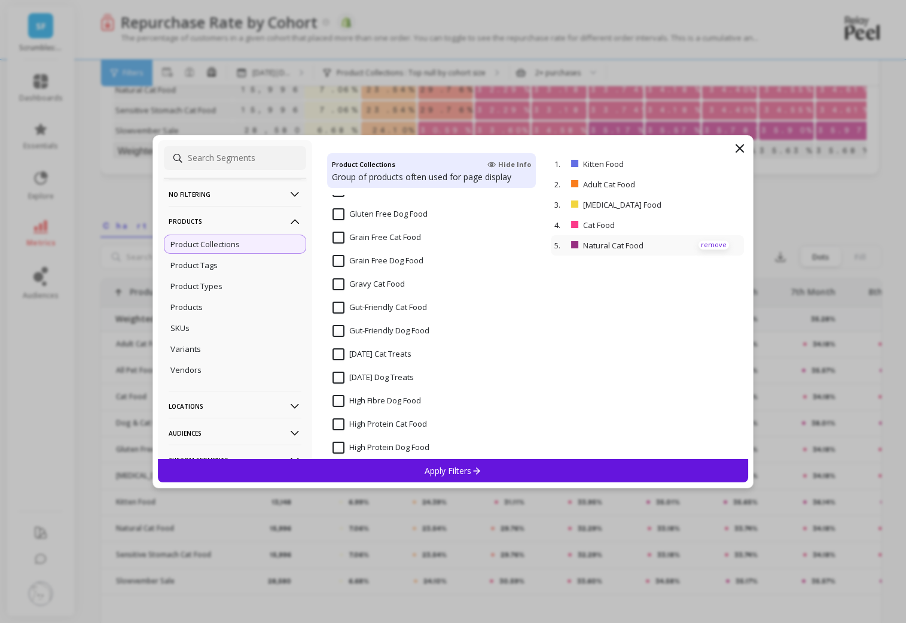
click at [716, 243] on p "remove" at bounding box center [714, 244] width 31 height 9
click at [712, 204] on p "remove" at bounding box center [714, 204] width 31 height 9
click at [711, 185] on p "remove" at bounding box center [714, 183] width 31 height 9
click at [711, 163] on p "remove" at bounding box center [714, 163] width 31 height 9
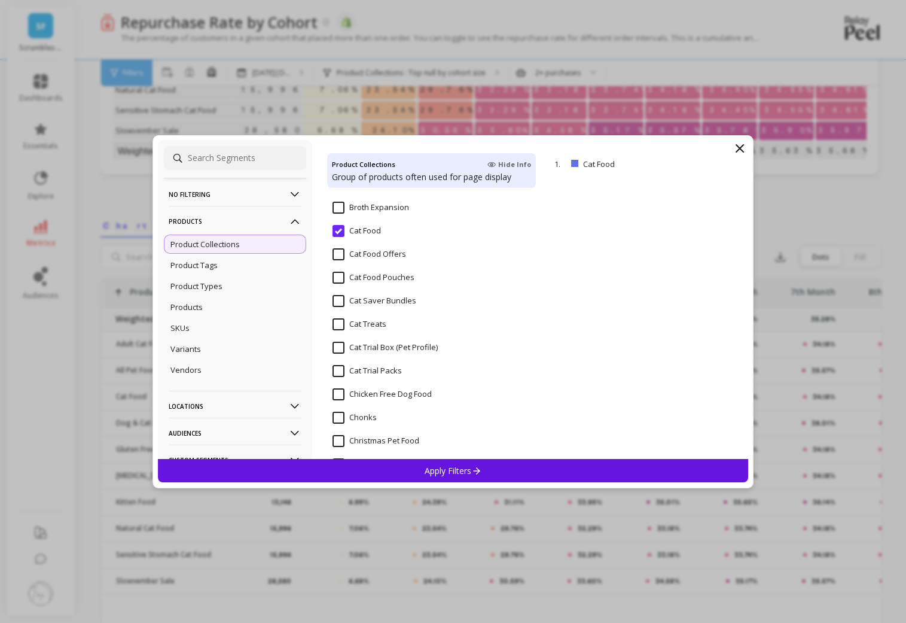
scroll to position [205, 0]
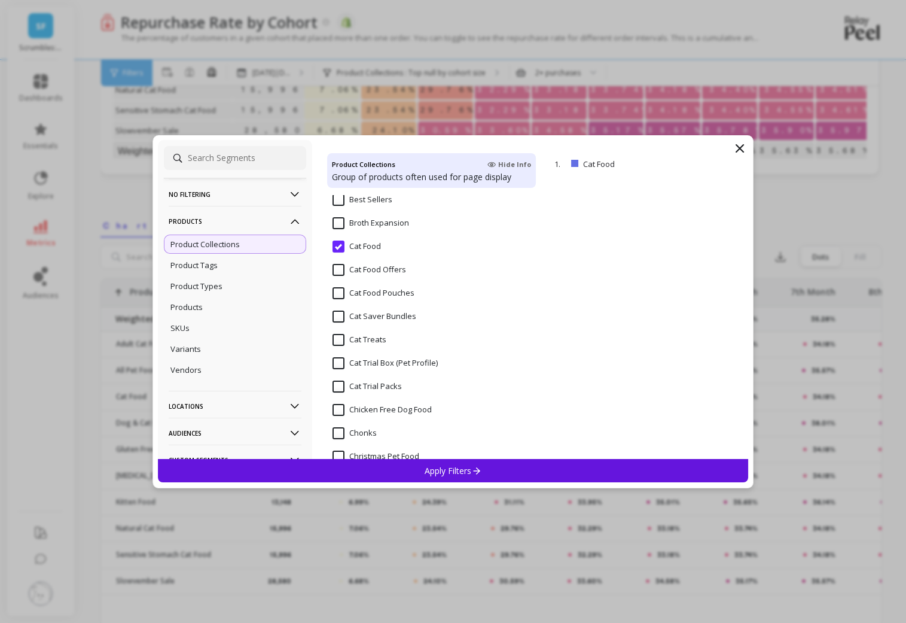
click at [338, 291] on Pouches "Cat Food Pouches" at bounding box center [374, 293] width 82 height 12
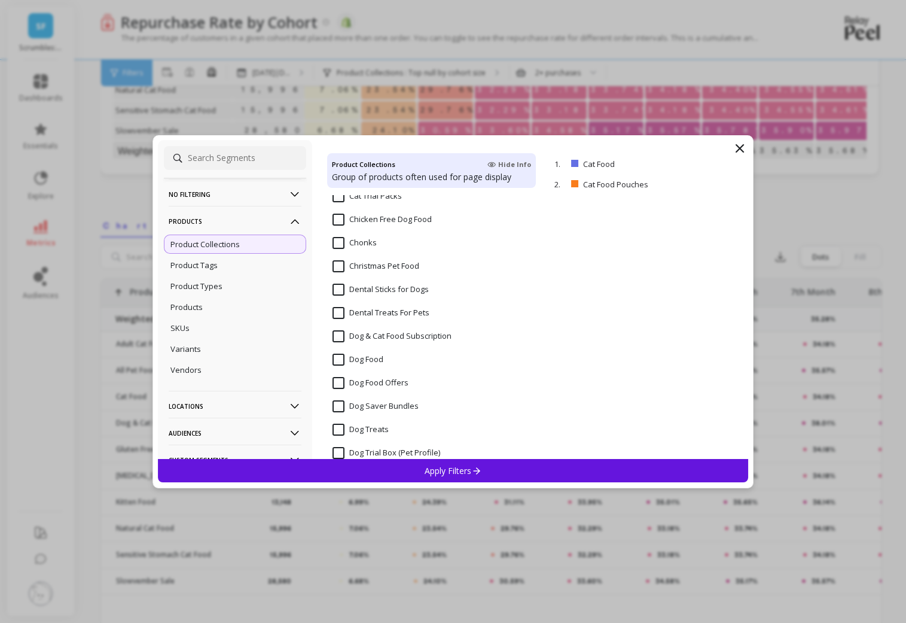
scroll to position [393, 0]
click at [410, 462] on div "Apply Filters" at bounding box center [453, 470] width 591 height 23
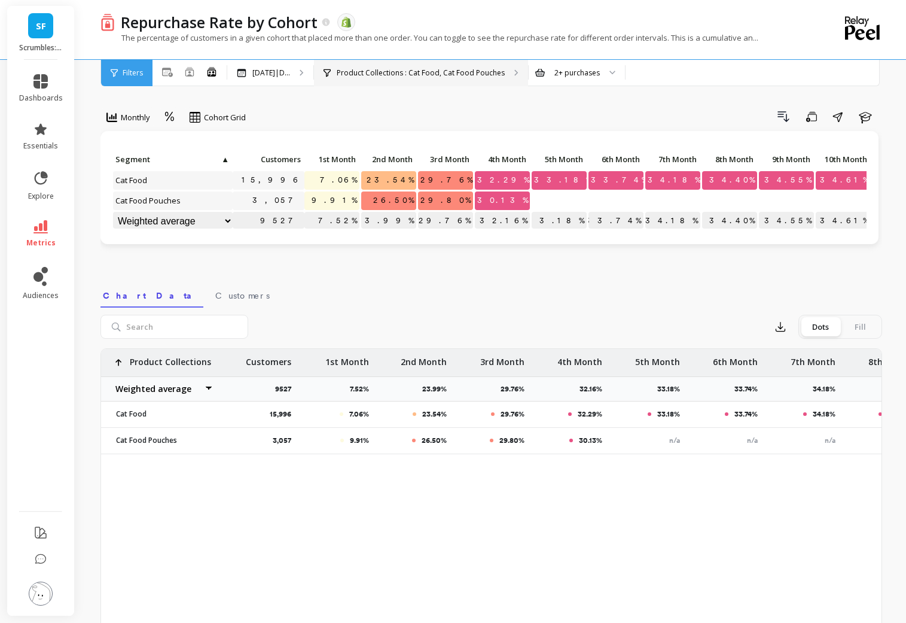
click at [476, 66] on div "Product Collections : Cat Food, Cat Food Pouches" at bounding box center [421, 73] width 214 height 26
click at [305, 80] on div "[DATE]|D... [DATE]|[DATE]|[DATE]|[DATE]|[DATE]|[DATE]|[DATE]|[DATE]|[DATE]|[DAT…" at bounding box center [270, 73] width 86 height 26
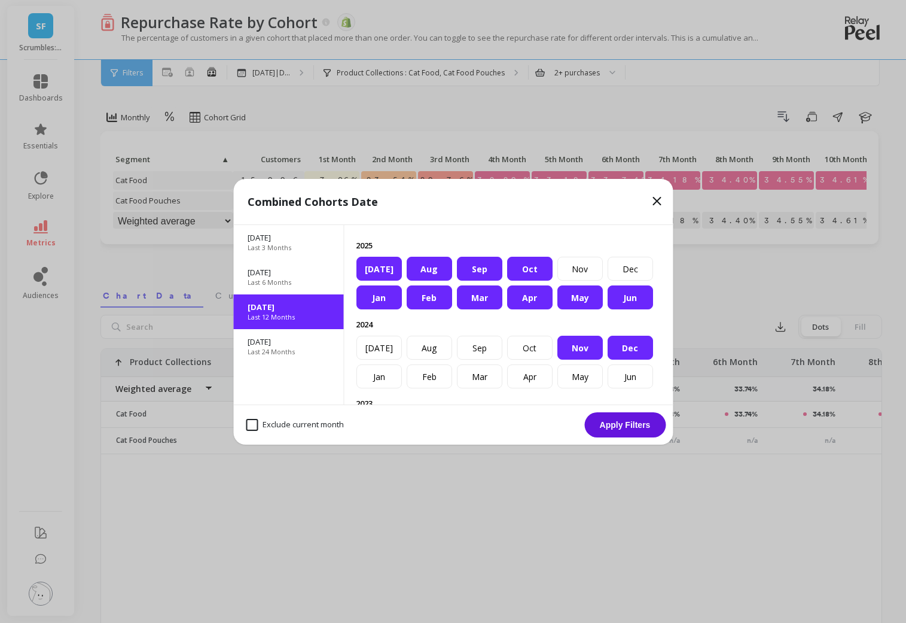
click at [251, 428] on month "Exclude current month" at bounding box center [295, 425] width 98 height 12
checkbox month "true"
click at [595, 428] on button "Apply Filters" at bounding box center [624, 424] width 81 height 25
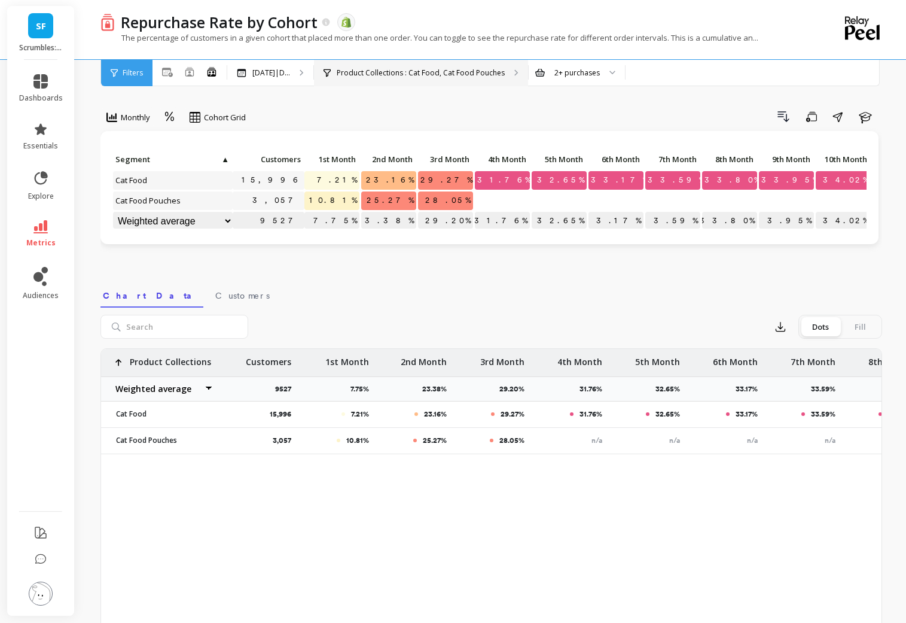
click at [514, 71] on div "Product Collections : Cat Food, Cat Food Pouches" at bounding box center [421, 73] width 214 height 26
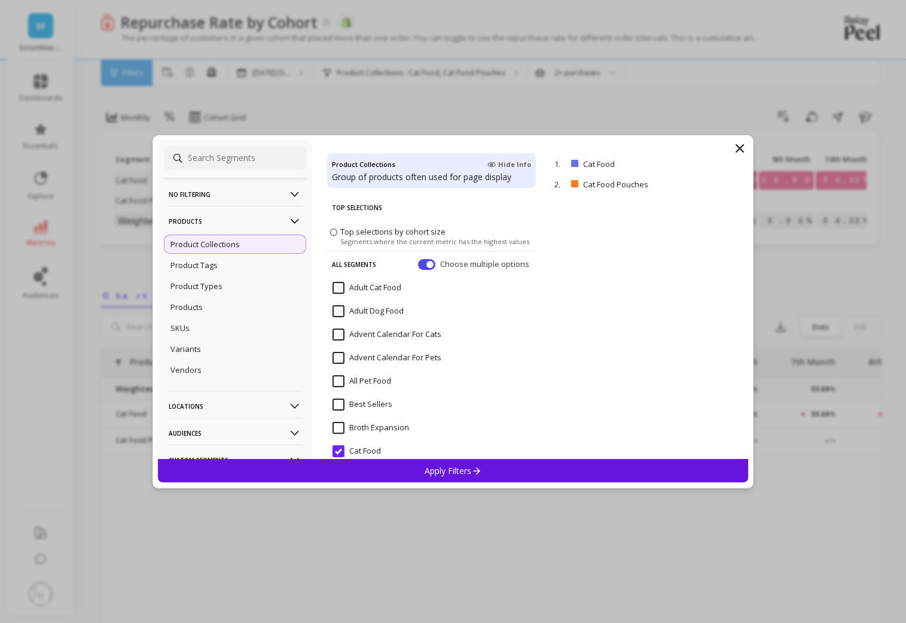
click at [360, 377] on Food "All Pet Food" at bounding box center [362, 381] width 59 height 12
click at [376, 462] on div "Apply Filters" at bounding box center [453, 470] width 591 height 23
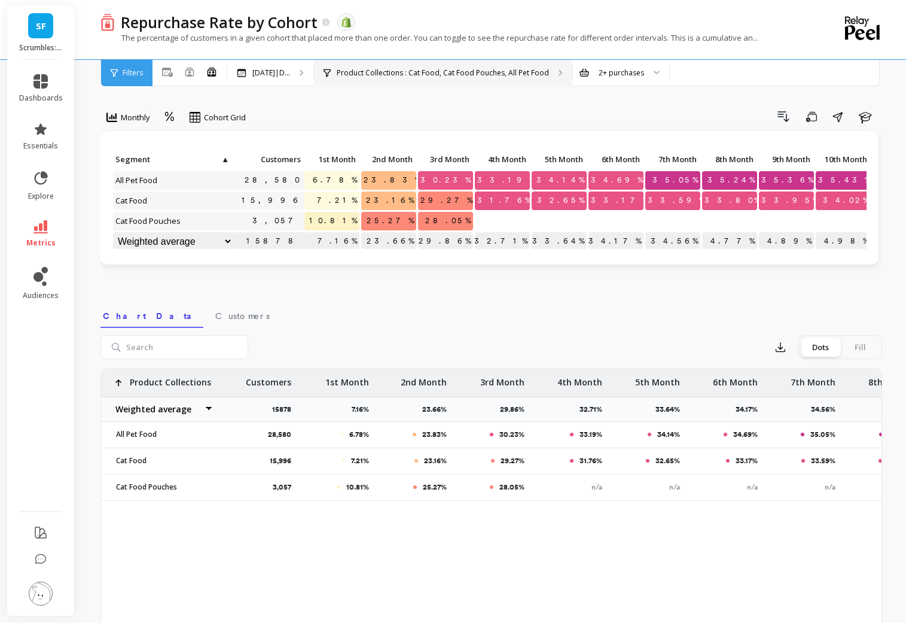
click at [539, 78] on div "Product Collections : Cat Food, Cat Food Pouches, All Pet Food" at bounding box center [443, 73] width 258 height 26
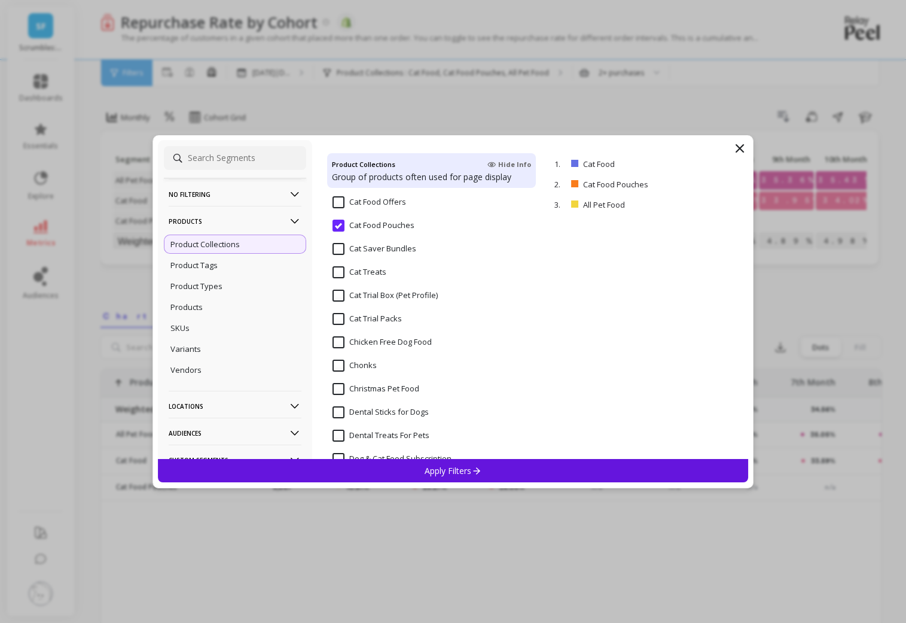
scroll to position [273, 0]
click at [741, 148] on icon at bounding box center [739, 148] width 7 height 7
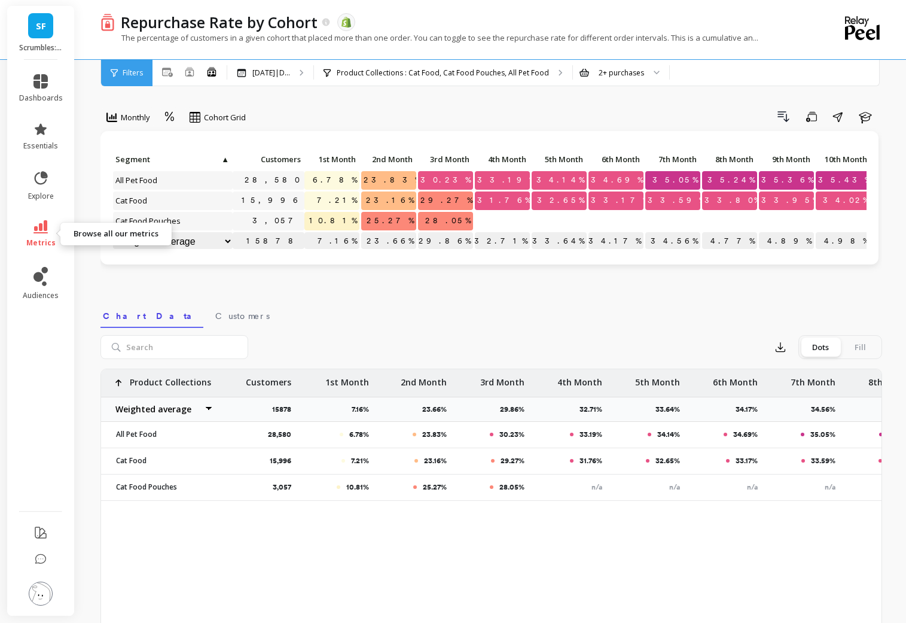
click at [41, 234] on link "metrics" at bounding box center [41, 234] width 44 height 28
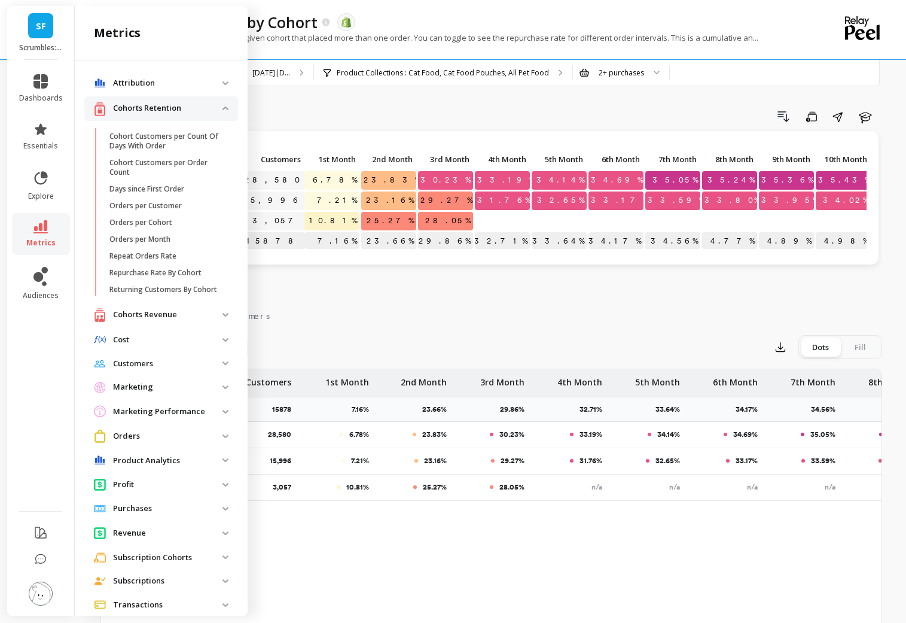
click at [160, 315] on p "Cohorts Revenue" at bounding box center [167, 315] width 109 height 12
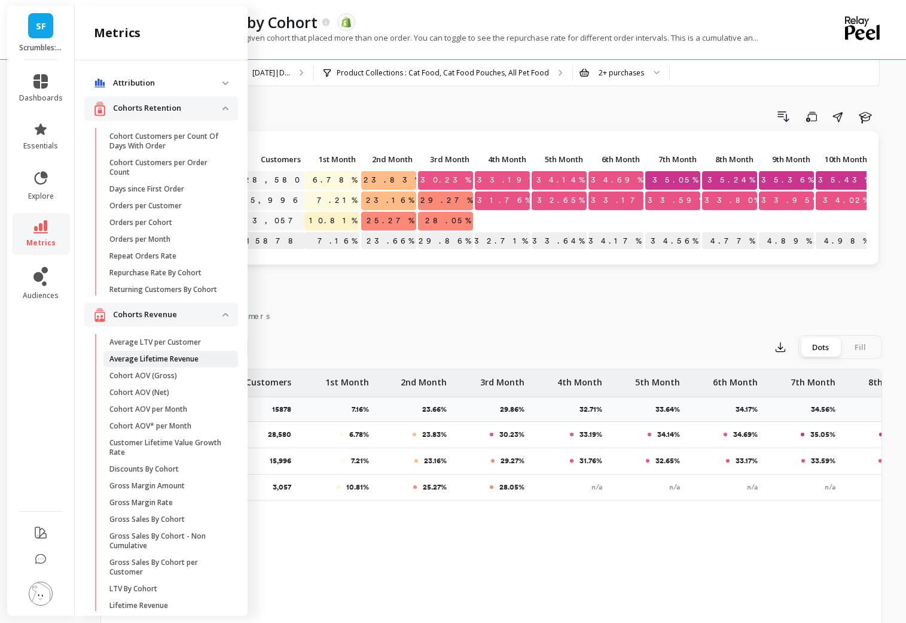
click at [156, 361] on p "Average Lifetime Revenue" at bounding box center [153, 359] width 89 height 10
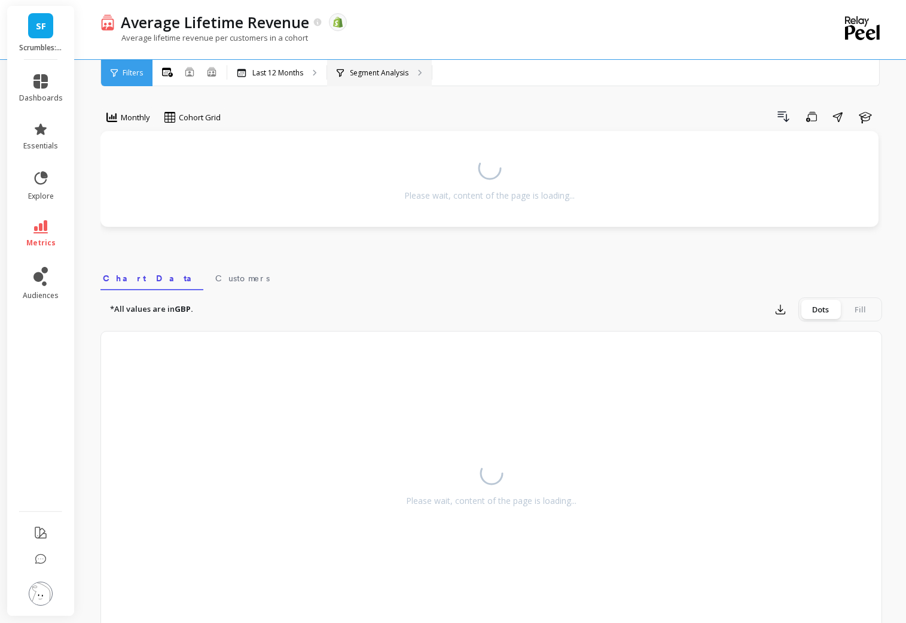
click at [403, 68] on p "Segment Analysis" at bounding box center [379, 73] width 59 height 10
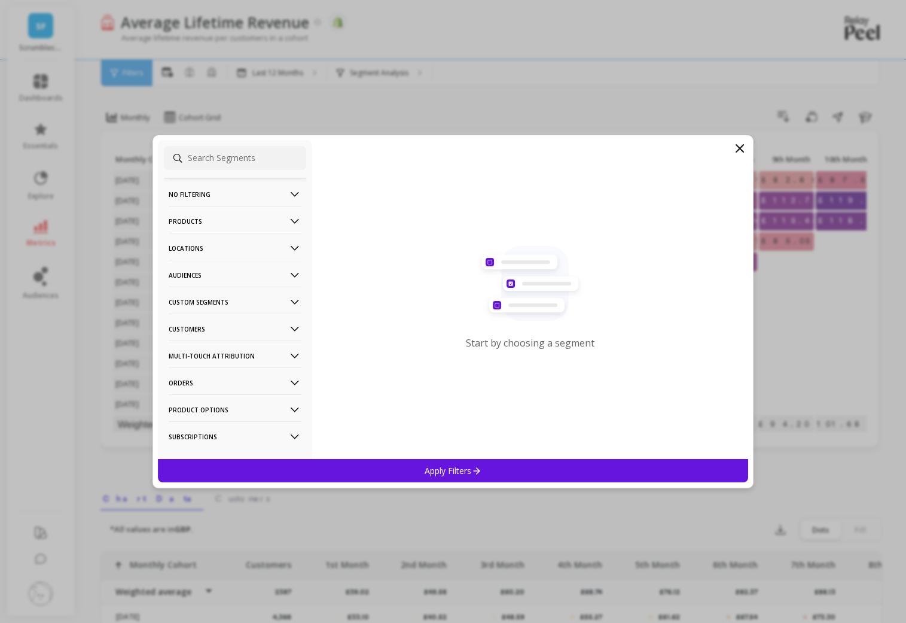
click at [243, 218] on p "Products" at bounding box center [235, 221] width 133 height 31
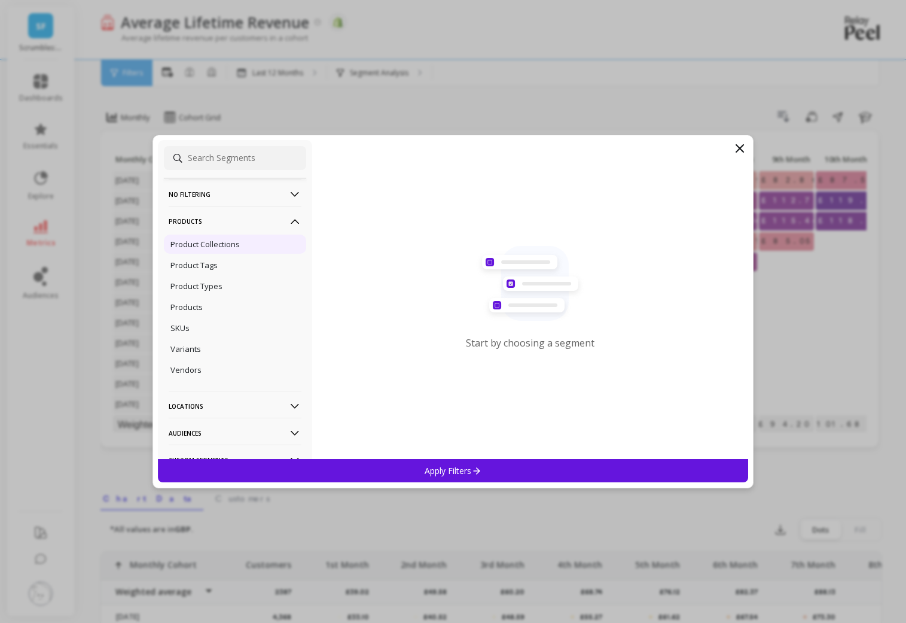
click at [234, 242] on p "Product Collections" at bounding box center [204, 244] width 69 height 11
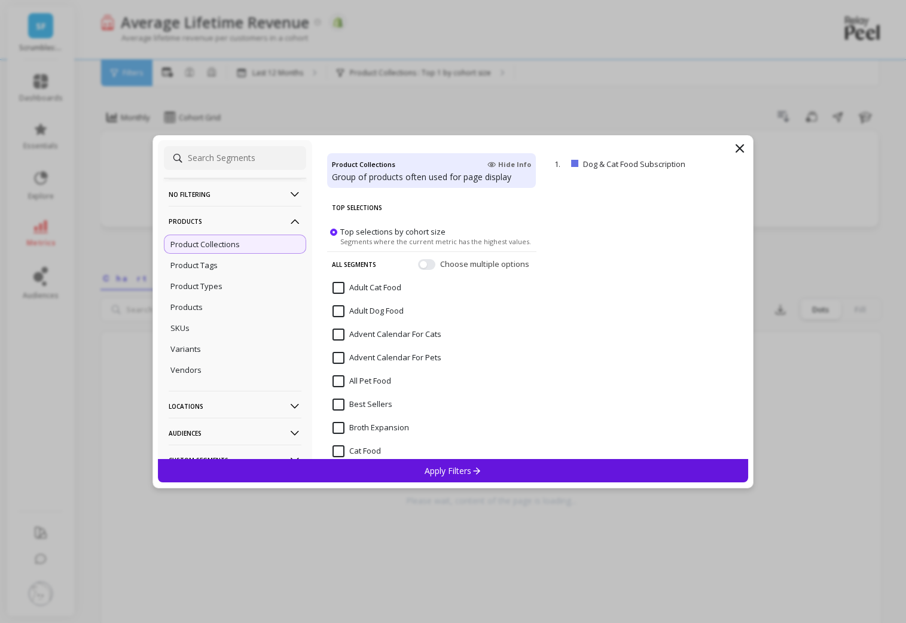
scroll to position [6, 0]
